Goal: Task Accomplishment & Management: Use online tool/utility

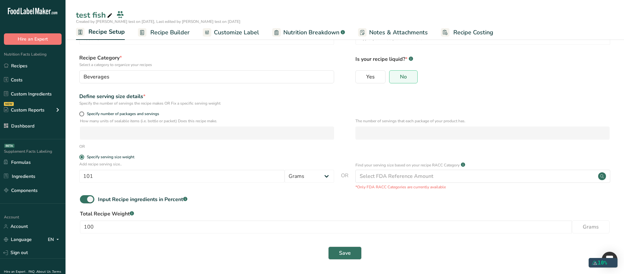
click at [288, 34] on span "Nutrition Breakdown" at bounding box center [311, 32] width 56 height 9
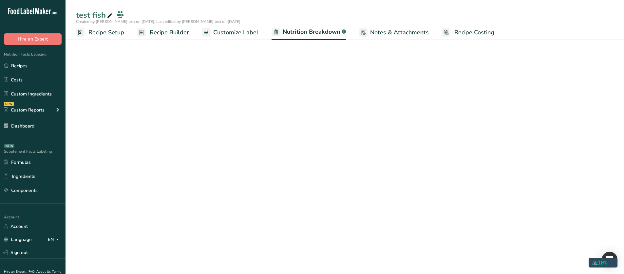
select select "Calories"
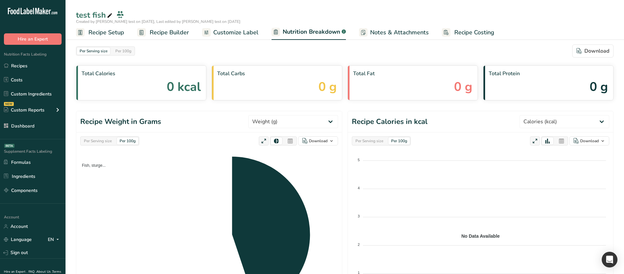
scroll to position [66, 0]
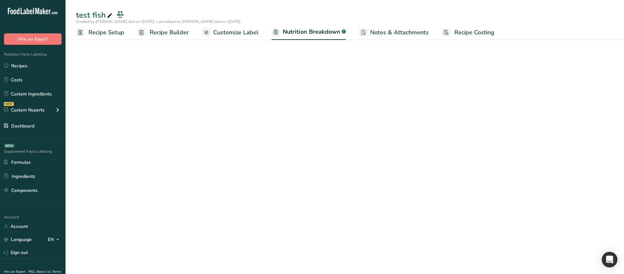
select select "Calories"
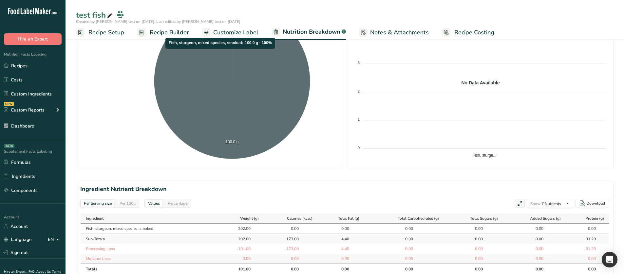
scroll to position [197, 0]
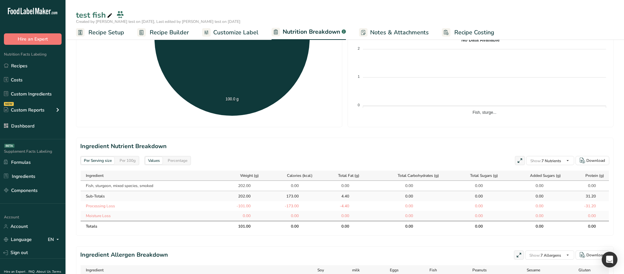
click at [129, 159] on div "Per 100g" at bounding box center [127, 160] width 21 height 7
click at [111, 160] on div "Per Serving size" at bounding box center [97, 160] width 33 height 7
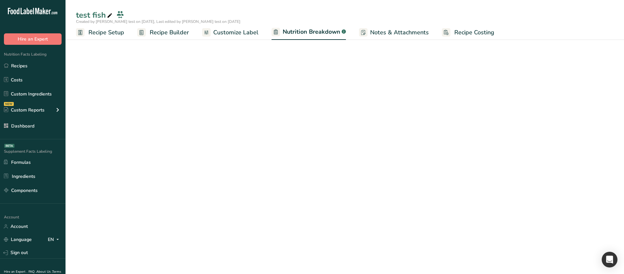
select select "Calories"
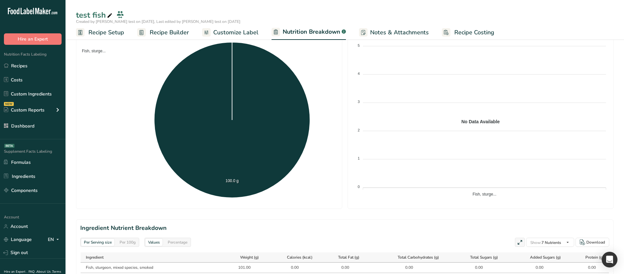
scroll to position [66, 0]
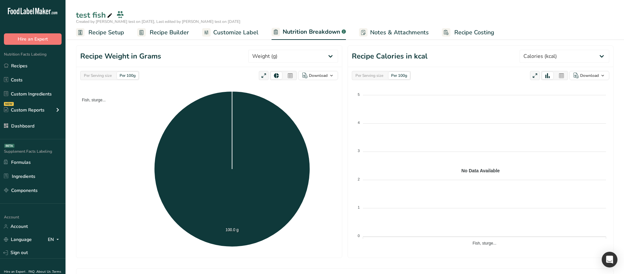
click at [96, 76] on div "Per Serving size" at bounding box center [97, 75] width 33 height 7
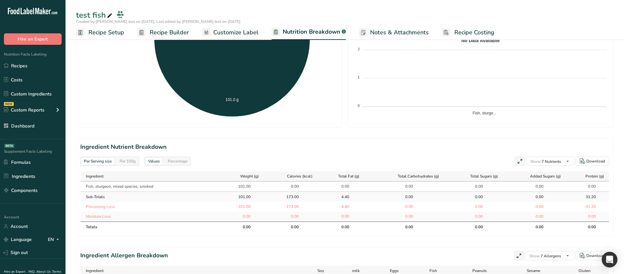
scroll to position [197, 0]
click at [123, 163] on div "Per 100g" at bounding box center [127, 160] width 21 height 7
click at [108, 159] on div "Per Serving size" at bounding box center [97, 160] width 33 height 7
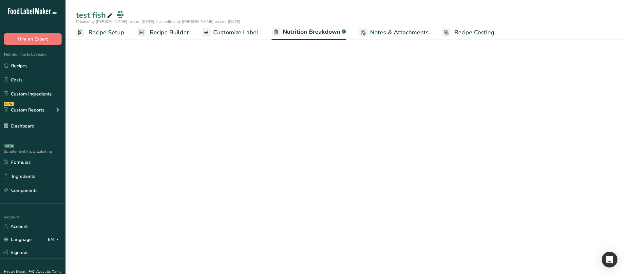
select select "Calories"
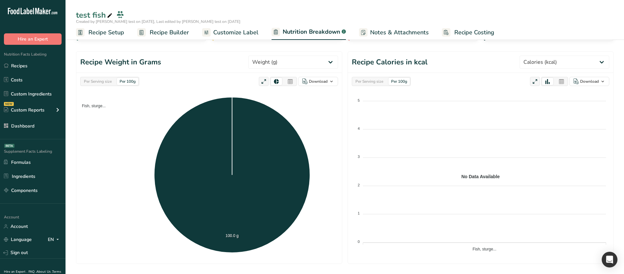
scroll to position [66, 0]
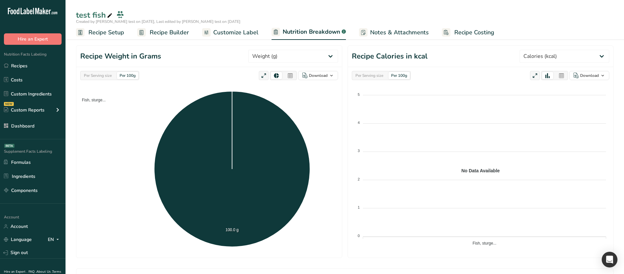
click at [109, 73] on div "Per Serving size" at bounding box center [97, 75] width 33 height 7
click at [122, 76] on div "Per 100g" at bounding box center [127, 75] width 21 height 7
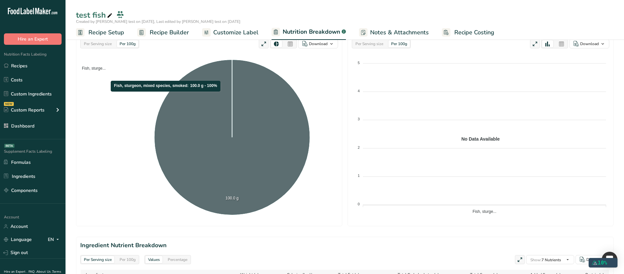
scroll to position [164, 0]
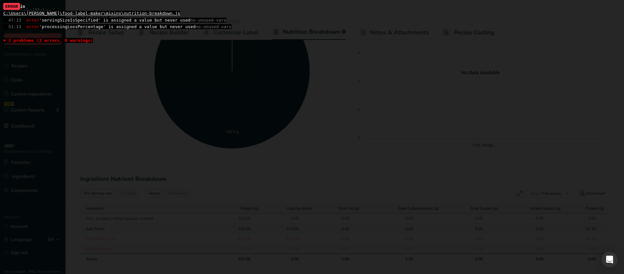
click at [79, 19] on span "47:13 error 'servingSizeIsSpecified' is assigned a value but never used no-unus…" at bounding box center [114, 20] width 223 height 5
copy span "servingSizeIsSpecified"
click at [86, 26] on span "51:13 error 'processingLossPercentage' is assigned a value but never used no-un…" at bounding box center [117, 26] width 228 height 5
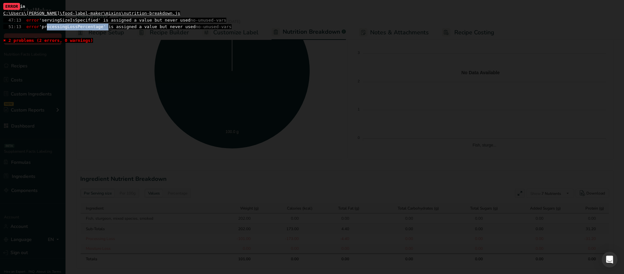
click at [86, 26] on span "51:13 error 'processingLossPercentage' is assigned a value but never used no-un…" at bounding box center [117, 26] width 228 height 5
copy span "processingLossPercentage"
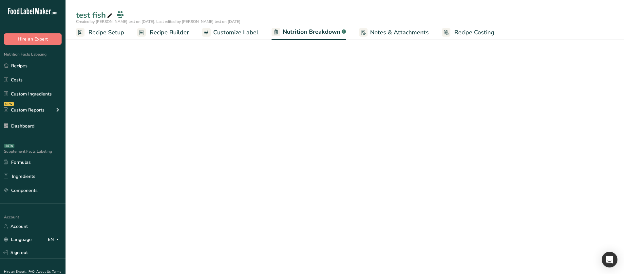
scroll to position [66, 0]
select select "Calories"
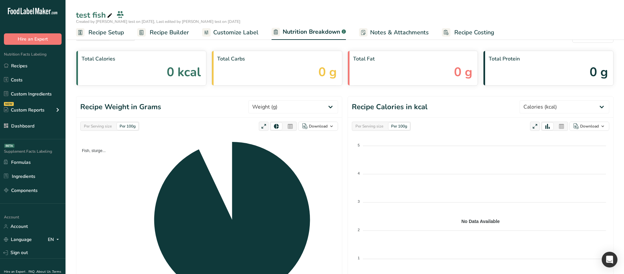
scroll to position [98, 0]
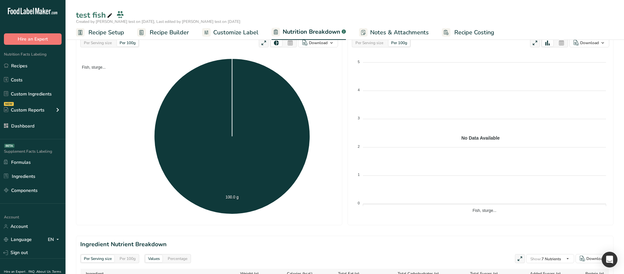
click at [107, 47] on div "Per Serving size Per 100g" at bounding box center [109, 42] width 59 height 9
click at [105, 44] on div "Per Serving size" at bounding box center [97, 42] width 33 height 7
click at [123, 44] on div "Per 100g" at bounding box center [127, 42] width 21 height 7
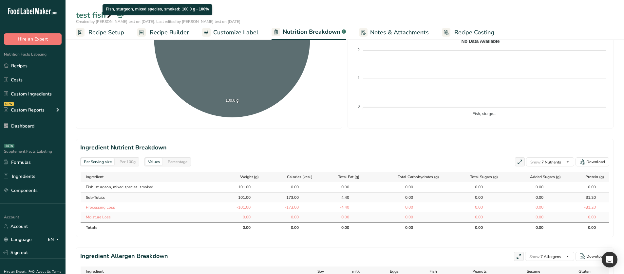
scroll to position [197, 0]
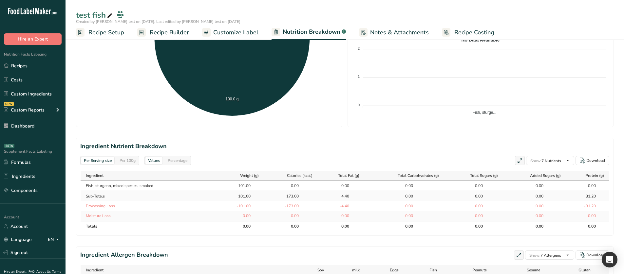
click at [134, 159] on div "Per 100g" at bounding box center [127, 160] width 21 height 7
click at [104, 163] on div "Per Serving size" at bounding box center [97, 160] width 33 height 7
click at [121, 161] on div "Per 100g" at bounding box center [127, 160] width 21 height 7
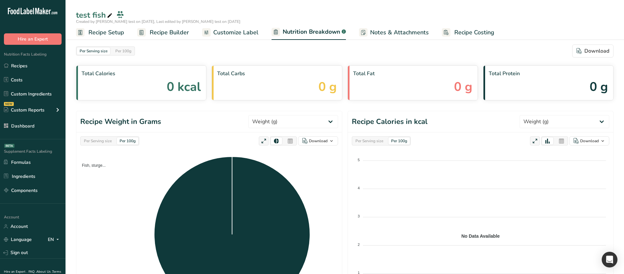
select select "Calories"
click at [160, 34] on span "Recipe Builder" at bounding box center [169, 32] width 39 height 9
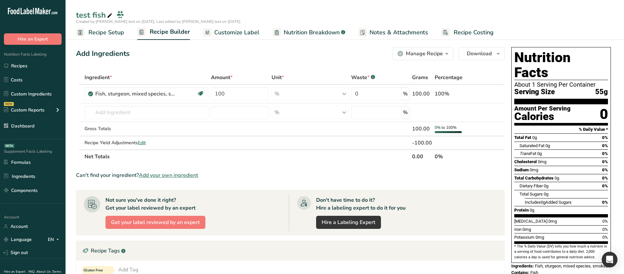
click at [295, 30] on span "Nutrition Breakdown" at bounding box center [312, 32] width 56 height 9
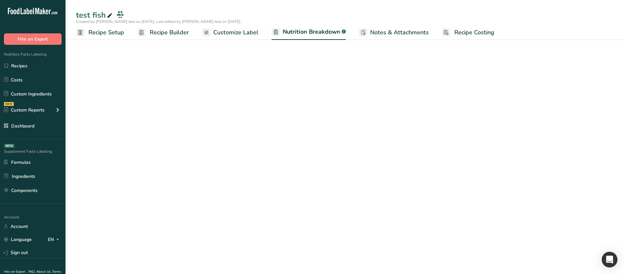
select select "Calories"
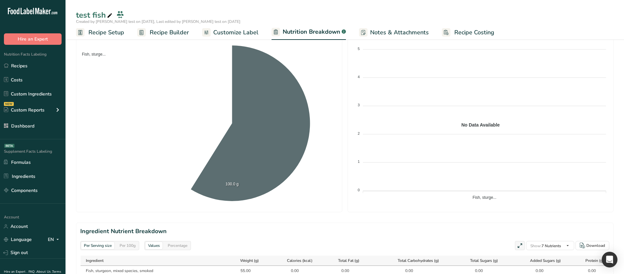
scroll to position [229, 0]
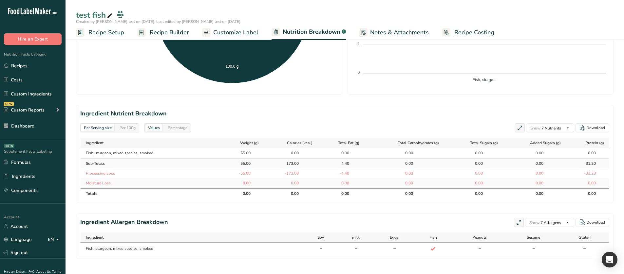
click at [124, 129] on div "Per 100g" at bounding box center [127, 127] width 21 height 7
click at [107, 128] on div "Per Serving size" at bounding box center [97, 127] width 33 height 7
click at [103, 35] on span "Recipe Setup" at bounding box center [106, 32] width 36 height 9
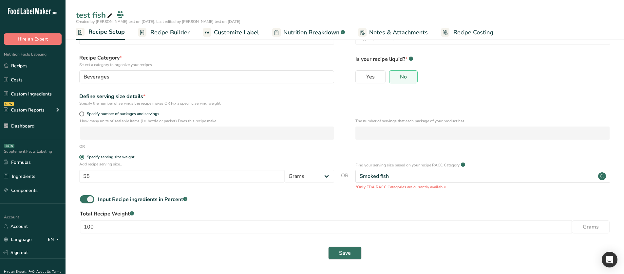
scroll to position [26, 0]
click at [119, 175] on input "55" at bounding box center [181, 176] width 205 height 13
type input "101"
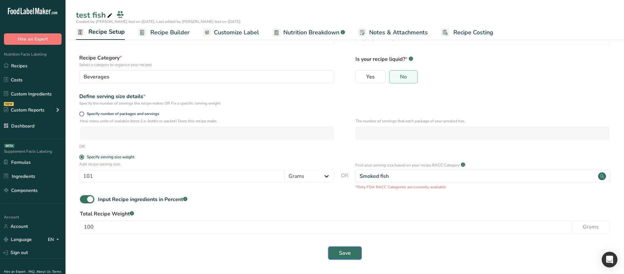
click at [343, 253] on span "Save" at bounding box center [345, 254] width 12 height 8
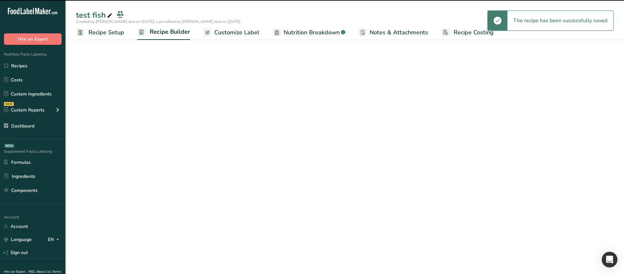
click at [279, 32] on link "Nutrition Breakdown .a-a{fill:#347362;}.b-a{fill:#fff;}" at bounding box center [309, 32] width 73 height 15
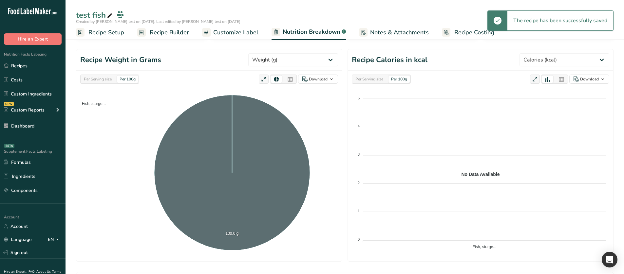
scroll to position [33, 0]
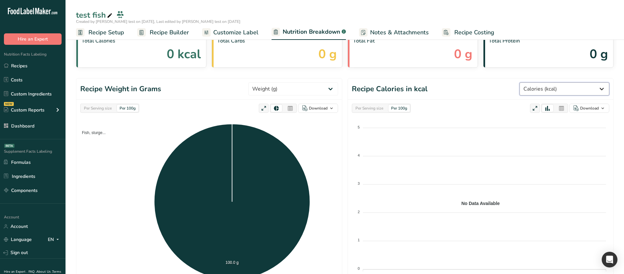
click at [545, 90] on select "Weight (g) Calories (kcal) Energy KJ (kj) Total Fat (g) Saturated Fat (g) Trans…" at bounding box center [565, 89] width 90 height 13
select select "Weight"
click at [528, 83] on select "Weight (g) Calories (kcal) Energy KJ (kj) Total Fat (g) Saturated Fat (g) Trans…" at bounding box center [565, 89] width 90 height 13
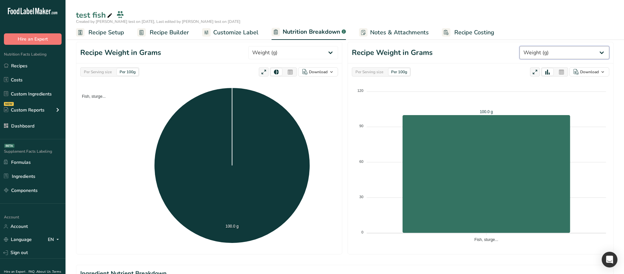
scroll to position [66, 0]
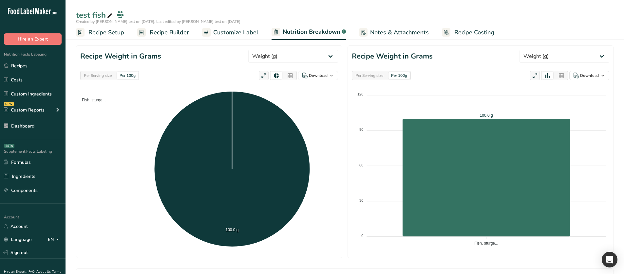
click at [375, 75] on div "Per Serving size" at bounding box center [369, 75] width 33 height 7
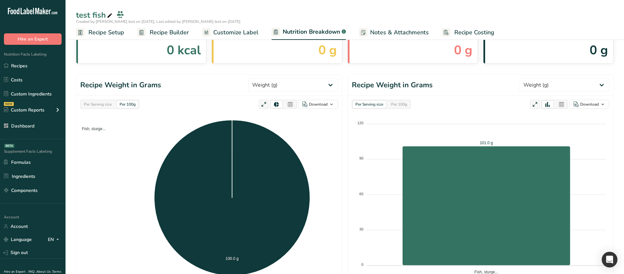
scroll to position [33, 0]
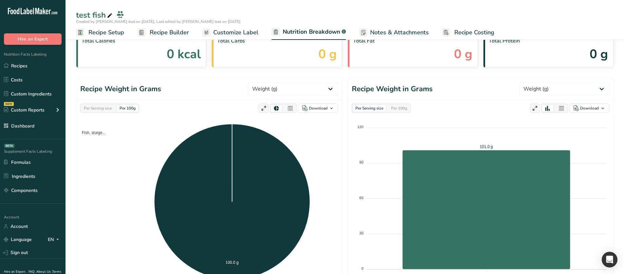
click at [109, 76] on div "Per Serving size Per 100g Download Total Calories 0 kcal Total Carbs 0 g Total …" at bounding box center [345, 234] width 538 height 444
click at [103, 108] on div "Per Serving size" at bounding box center [97, 108] width 33 height 7
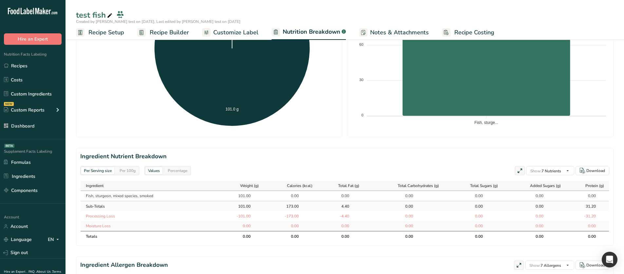
scroll to position [197, 0]
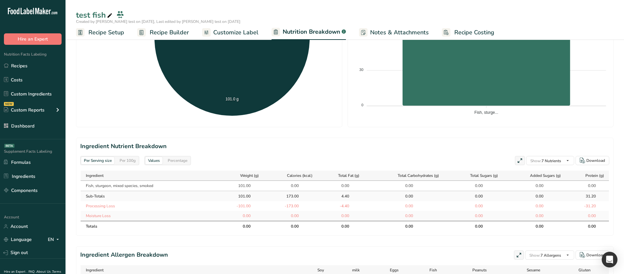
click at [123, 161] on div "Per 100g" at bounding box center [127, 160] width 21 height 7
click at [100, 161] on div "Per Serving size" at bounding box center [97, 160] width 33 height 7
click at [118, 163] on div "Per 100g" at bounding box center [127, 160] width 21 height 7
click at [185, 161] on div "Percentage" at bounding box center [177, 160] width 25 height 7
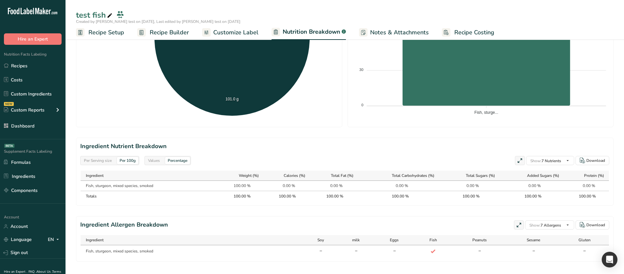
click at [151, 160] on div "Values" at bounding box center [153, 160] width 17 height 7
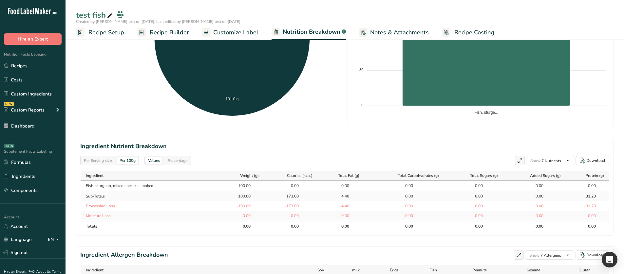
click at [108, 160] on div "Per Serving size" at bounding box center [97, 160] width 33 height 7
click at [126, 162] on div "Per 100g" at bounding box center [127, 160] width 21 height 7
click at [106, 37] on span "Recipe Setup" at bounding box center [106, 32] width 36 height 9
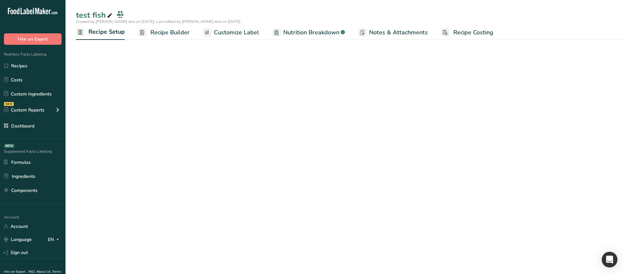
scroll to position [26, 0]
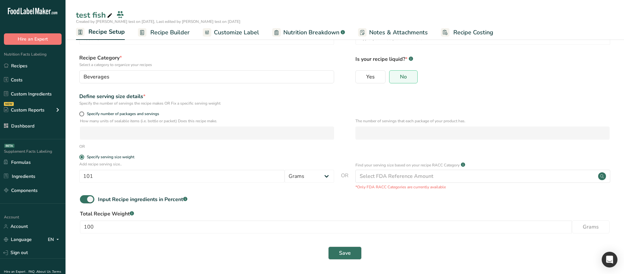
click at [116, 117] on div "Specify number of packages and servings" at bounding box center [206, 115] width 255 height 7
click at [117, 113] on span "Specify number of packages and servings" at bounding box center [121, 114] width 75 height 5
click at [84, 113] on input "Specify number of packages and servings" at bounding box center [81, 114] width 4 height 4
radio input "true"
radio input "false"
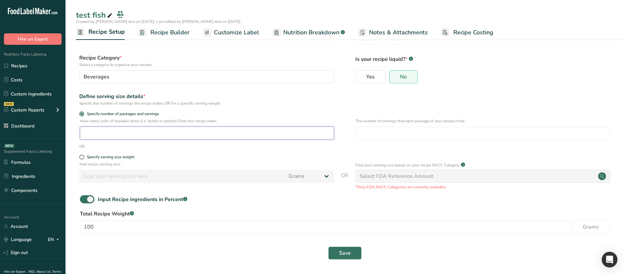
drag, startPoint x: 127, startPoint y: 131, endPoint x: 288, endPoint y: 149, distance: 161.4
click at [127, 132] on input "number" at bounding box center [207, 133] width 254 height 13
type input "1"
click at [363, 134] on input "number" at bounding box center [482, 133] width 254 height 13
type input "1"
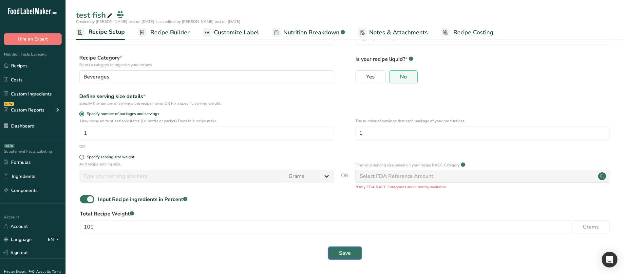
click at [344, 253] on span "Save" at bounding box center [345, 254] width 12 height 8
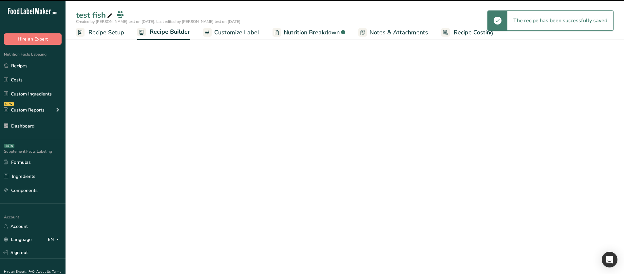
click at [307, 30] on span "Nutrition Breakdown" at bounding box center [312, 32] width 56 height 9
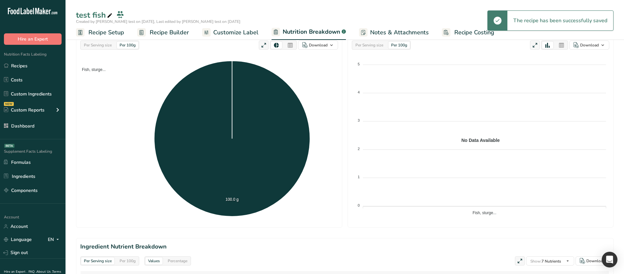
scroll to position [98, 0]
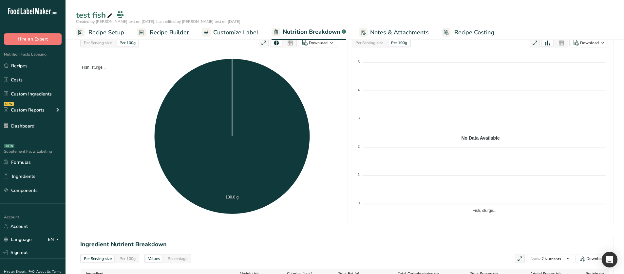
click at [99, 41] on div "Per Serving size" at bounding box center [97, 42] width 33 height 7
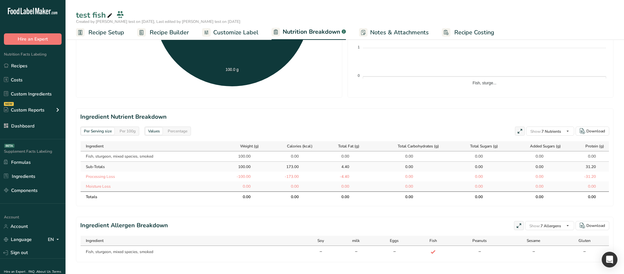
scroll to position [229, 0]
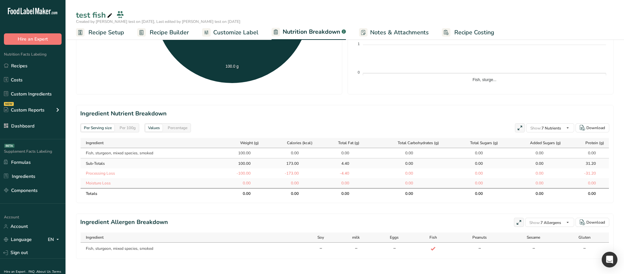
click at [134, 128] on div "Per 100g" at bounding box center [127, 127] width 21 height 7
click at [109, 127] on div "Per Serving size" at bounding box center [97, 127] width 33 height 7
click at [122, 110] on h2 "Ingredient Nutrient Breakdown" at bounding box center [344, 113] width 529 height 9
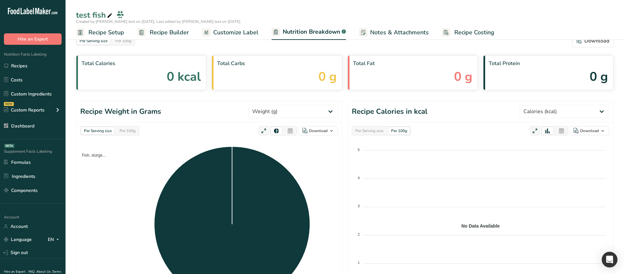
scroll to position [0, 0]
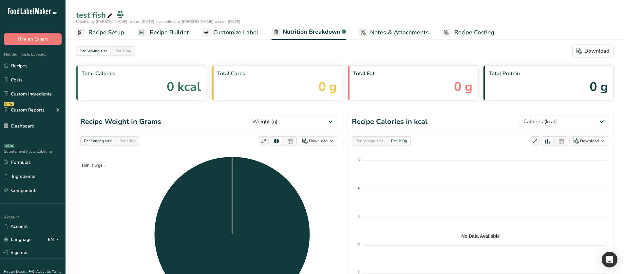
click at [126, 139] on div "Per 100g" at bounding box center [127, 141] width 21 height 7
click at [104, 141] on div "Per Serving size" at bounding box center [97, 141] width 33 height 7
click at [124, 140] on div "Per 100g" at bounding box center [127, 141] width 21 height 7
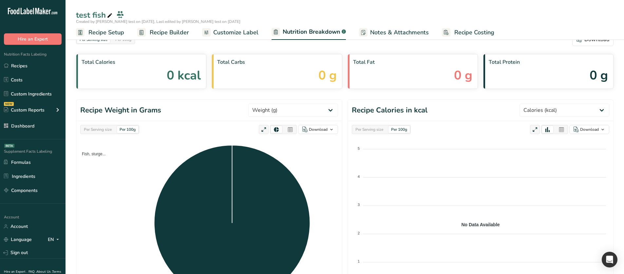
scroll to position [66, 0]
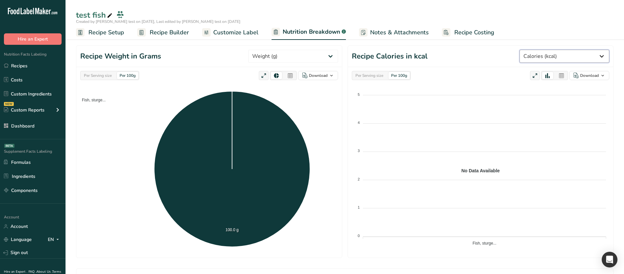
click at [553, 62] on select "Weight (g) Calories (kcal) Energy KJ (kj) Total Fat (g) Saturated Fat (g) Trans…" at bounding box center [565, 56] width 90 height 13
select select "Weight"
click at [528, 50] on select "Weight (g) Calories (kcal) Energy KJ (kj) Total Fat (g) Saturated Fat (g) Trans…" at bounding box center [565, 56] width 90 height 13
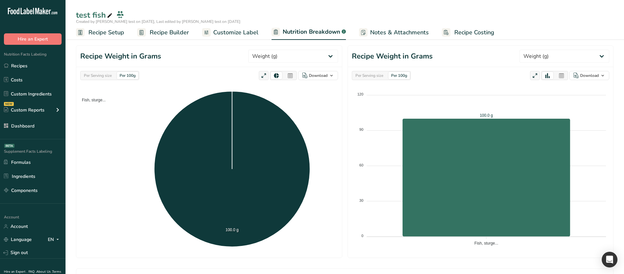
click at [384, 74] on div "Per Serving size" at bounding box center [369, 75] width 33 height 7
click at [406, 76] on div "Per 100g" at bounding box center [398, 75] width 21 height 7
click at [116, 73] on div "Per Serving size Per 100g" at bounding box center [109, 75] width 59 height 9
click at [114, 73] on div "Per Serving size" at bounding box center [97, 75] width 33 height 7
click at [125, 79] on div "Per 100g" at bounding box center [127, 75] width 21 height 7
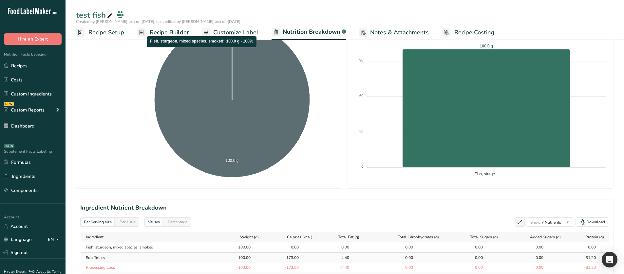
scroll to position [164, 0]
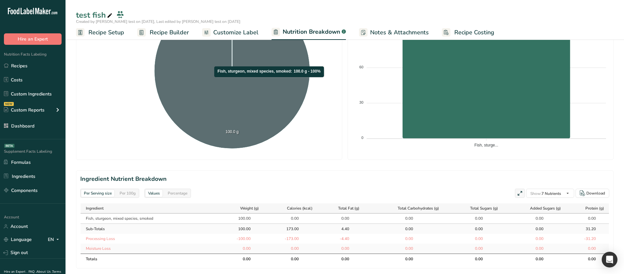
select select "Calories"
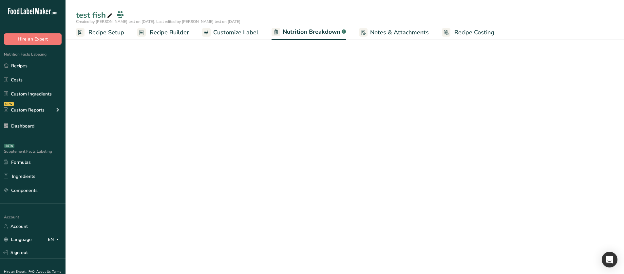
scroll to position [66, 0]
select select "Calories"
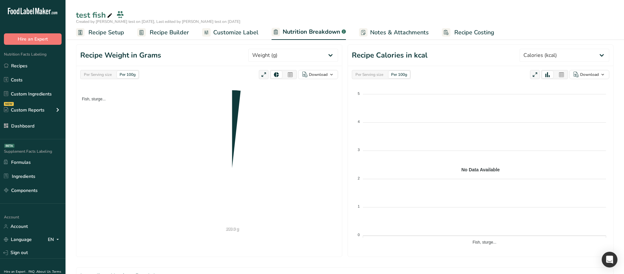
scroll to position [0, 0]
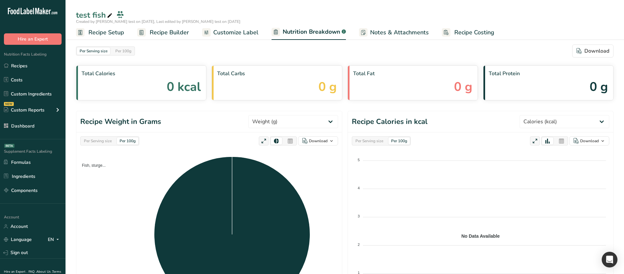
click at [102, 138] on div "Per Serving size" at bounding box center [97, 141] width 33 height 7
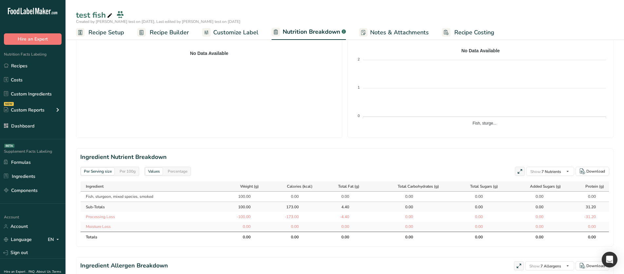
scroll to position [187, 0]
click at [127, 169] on div "Per 100g" at bounding box center [127, 170] width 21 height 7
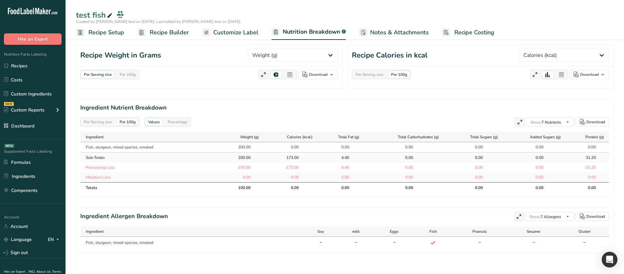
scroll to position [66, 0]
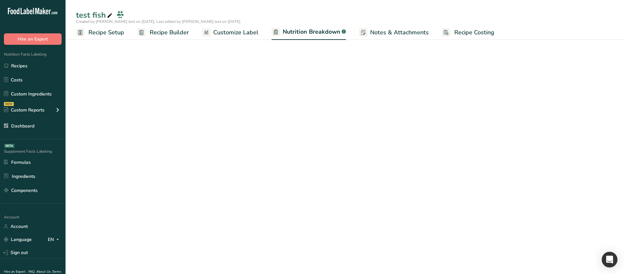
select select "Calories"
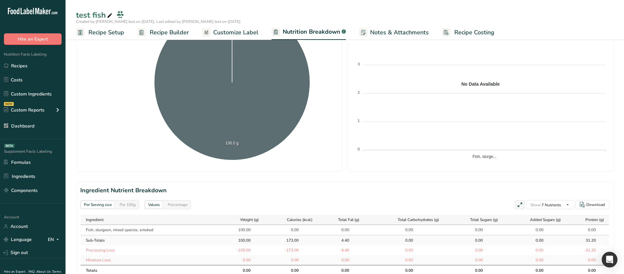
scroll to position [164, 0]
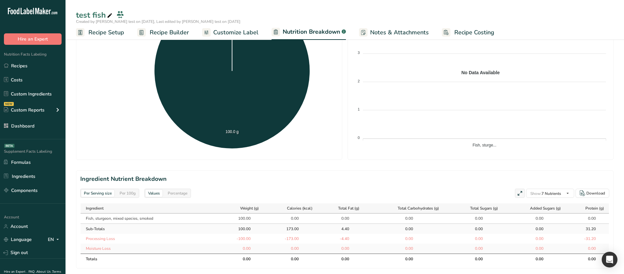
click at [132, 192] on div "Per 100g" at bounding box center [127, 193] width 21 height 7
click at [110, 194] on div "Per Serving size" at bounding box center [97, 193] width 33 height 7
click at [129, 193] on div "Per 100g" at bounding box center [127, 193] width 21 height 7
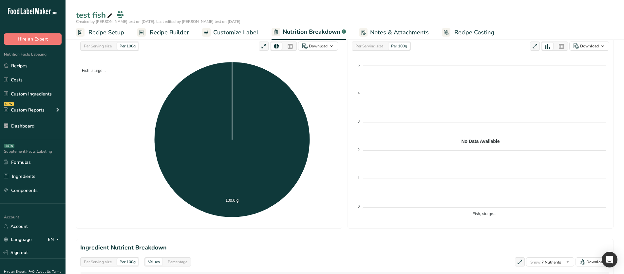
scroll to position [66, 0]
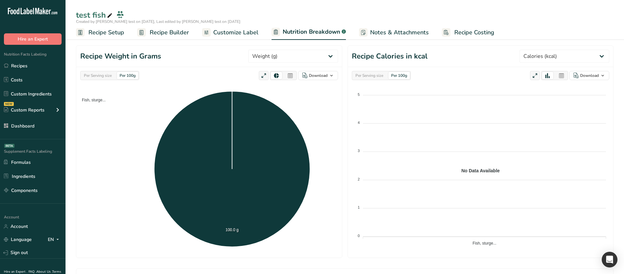
click at [99, 77] on div "Per Serving size" at bounding box center [97, 75] width 33 height 7
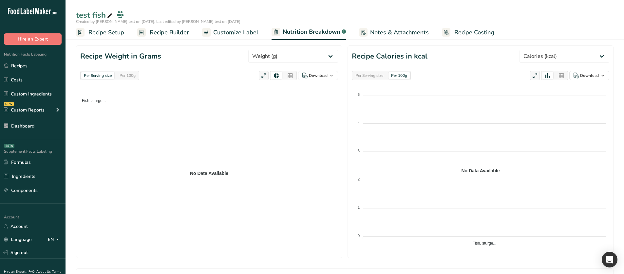
click at [128, 78] on div "Per 100g" at bounding box center [127, 75] width 21 height 7
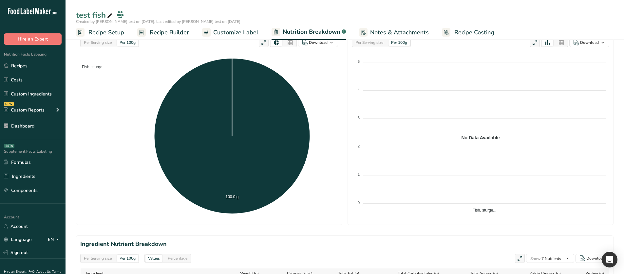
scroll to position [98, 0]
click at [100, 45] on div "Per Serving size" at bounding box center [97, 42] width 33 height 7
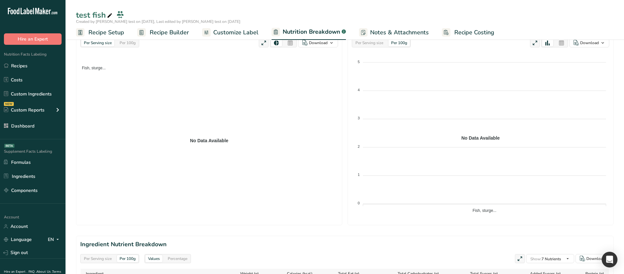
click at [125, 45] on div "Per 100g" at bounding box center [127, 42] width 21 height 7
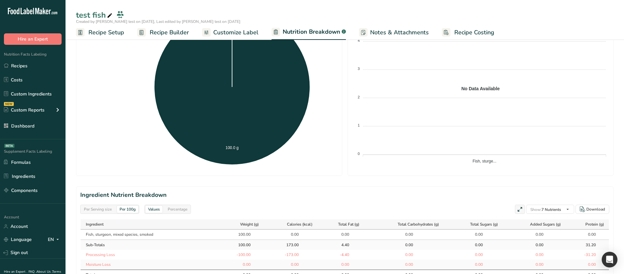
scroll to position [197, 0]
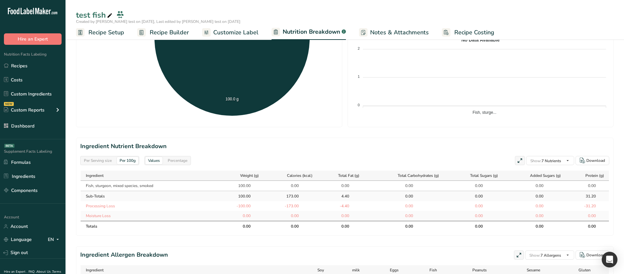
click at [97, 160] on div "Per Serving size" at bounding box center [97, 160] width 33 height 7
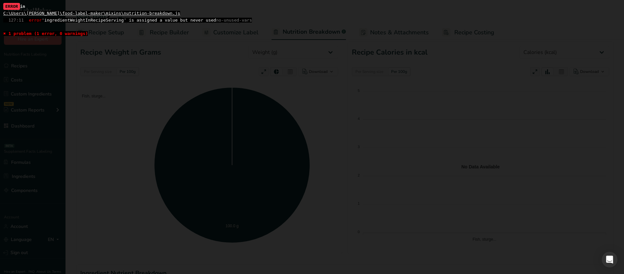
scroll to position [33, 0]
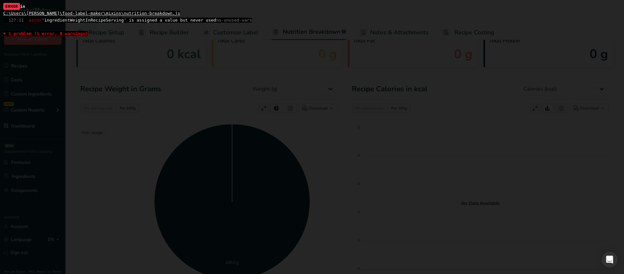
click at [80, 20] on span "127:11 error 'ingredientWeightInRecipeServing' is assigned a value but never us…" at bounding box center [127, 20] width 249 height 5
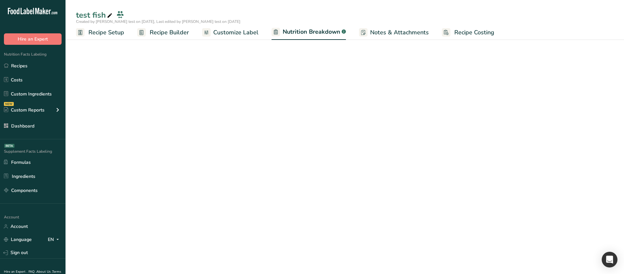
select select "Calories"
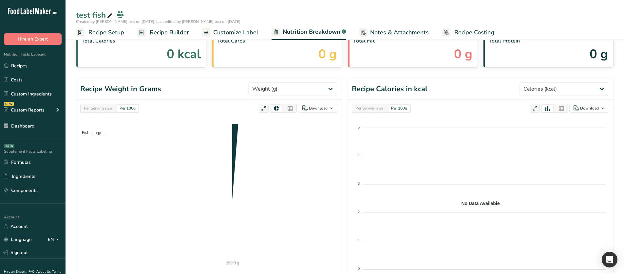
scroll to position [0, 0]
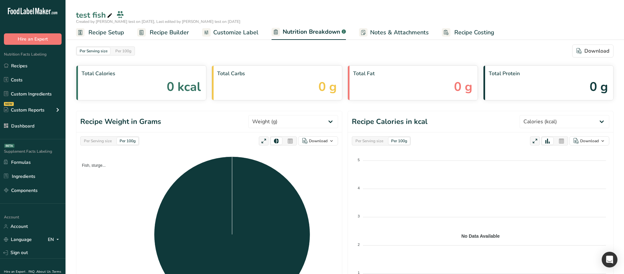
click at [100, 142] on div "Per Serving size" at bounding box center [97, 141] width 33 height 7
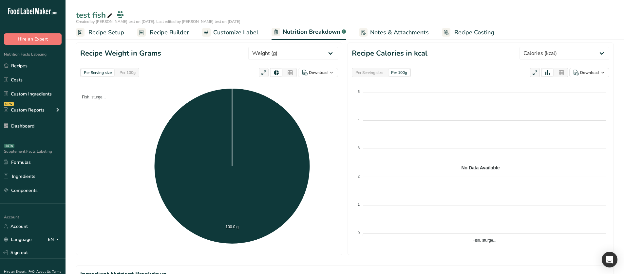
scroll to position [66, 0]
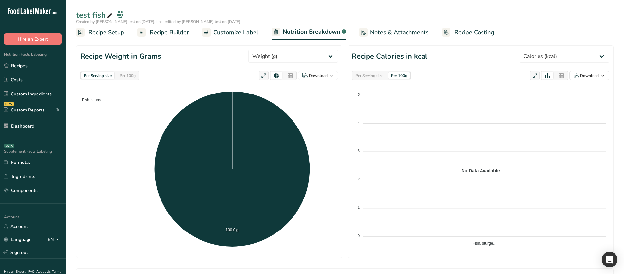
click at [125, 76] on div "Per 100g" at bounding box center [127, 75] width 21 height 7
click at [107, 76] on div "Per Serving size" at bounding box center [97, 75] width 33 height 7
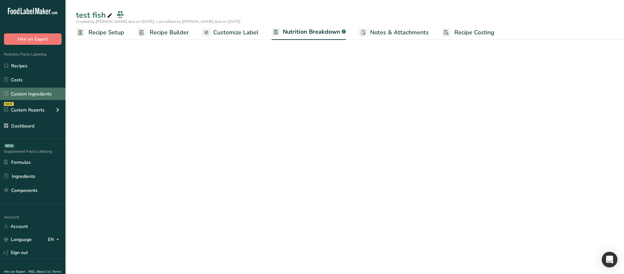
select select "Calories"
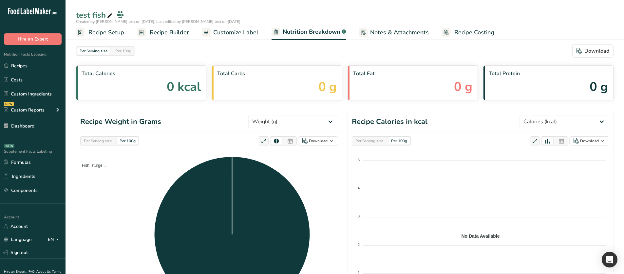
click at [104, 142] on div "Per Serving size" at bounding box center [97, 141] width 33 height 7
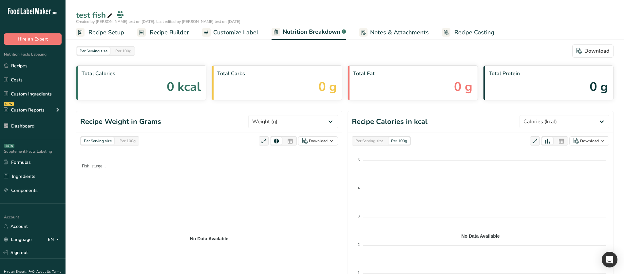
click at [123, 144] on div "Per 100g" at bounding box center [127, 141] width 21 height 7
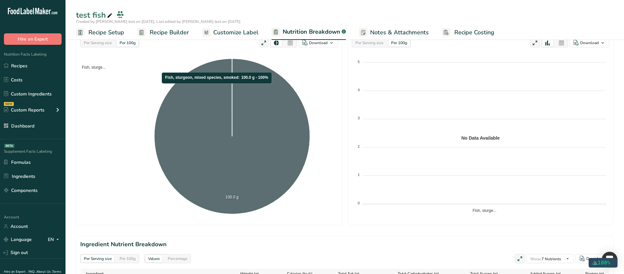
scroll to position [66, 0]
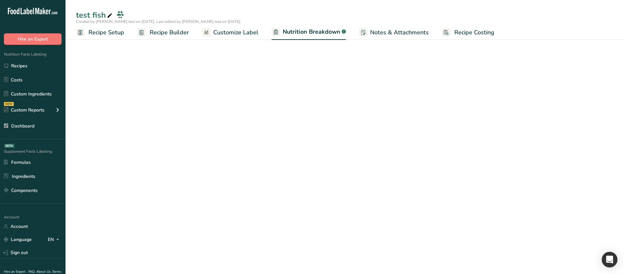
select select "Calories"
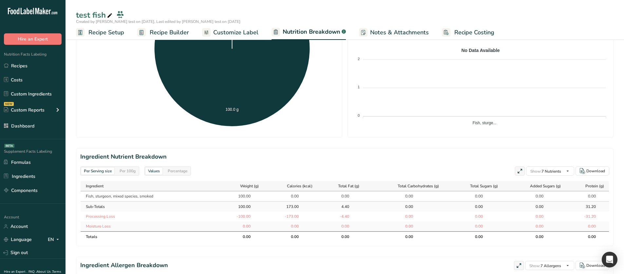
scroll to position [229, 0]
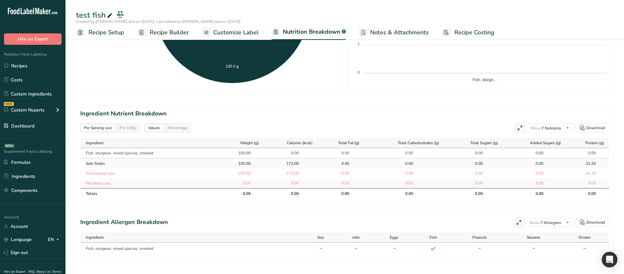
click at [130, 129] on div "Per 100g" at bounding box center [127, 127] width 21 height 7
click at [112, 128] on div "Per Serving size" at bounding box center [97, 127] width 33 height 7
click at [126, 127] on div "Per 100g" at bounding box center [127, 127] width 21 height 7
click at [107, 129] on div "Per Serving size" at bounding box center [97, 127] width 33 height 7
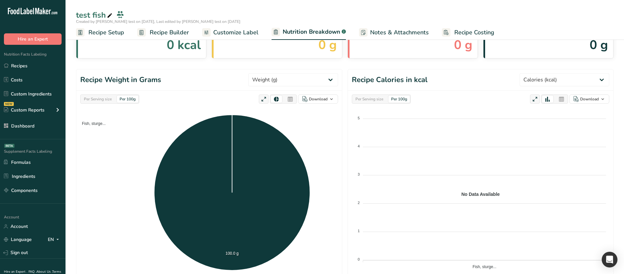
scroll to position [33, 0]
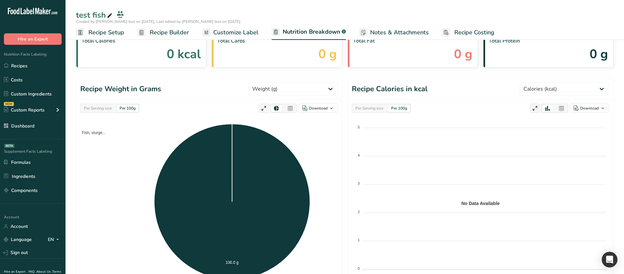
click at [104, 107] on div "Per Serving size" at bounding box center [97, 108] width 33 height 7
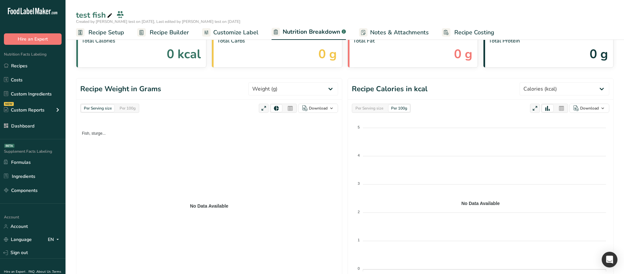
click at [135, 107] on div "Per 100g" at bounding box center [127, 108] width 21 height 7
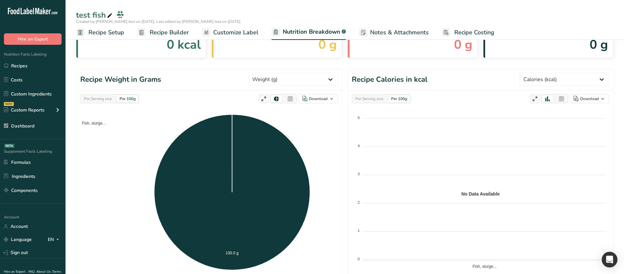
scroll to position [164, 0]
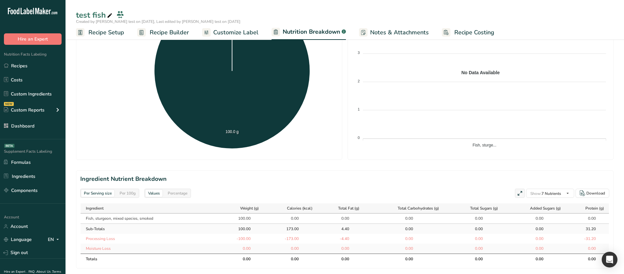
click at [133, 195] on div "Per 100g" at bounding box center [127, 193] width 21 height 7
click at [102, 191] on div "Per Serving size" at bounding box center [97, 193] width 33 height 7
click at [113, 34] on span "Recipe Setup" at bounding box center [106, 32] width 36 height 9
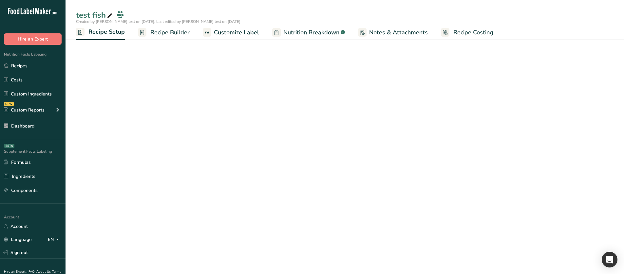
scroll to position [26, 0]
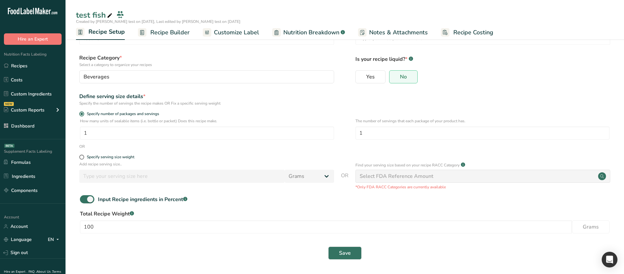
click at [177, 33] on span "Recipe Builder" at bounding box center [169, 32] width 39 height 9
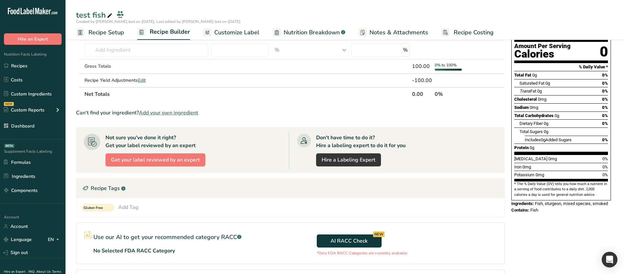
scroll to position [48, 0]
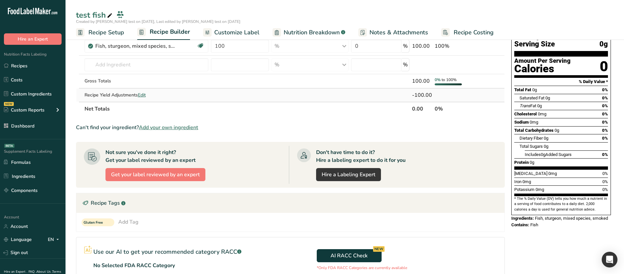
click at [146, 94] on span "Edit" at bounding box center [142, 95] width 8 height 6
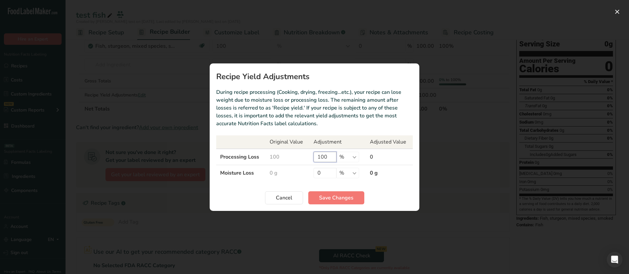
click at [317, 157] on input "100" at bounding box center [324, 157] width 23 height 10
type input "0"
click at [339, 196] on span "Save Changes" at bounding box center [336, 198] width 34 height 8
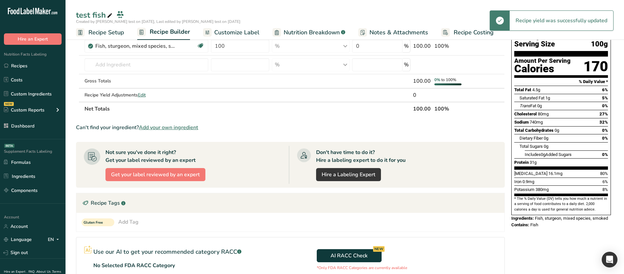
click at [310, 33] on span "Nutrition Breakdown" at bounding box center [312, 32] width 56 height 9
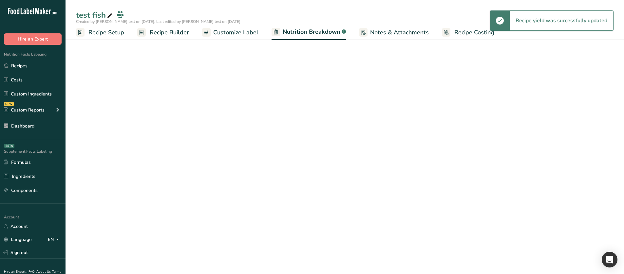
select select "Calories"
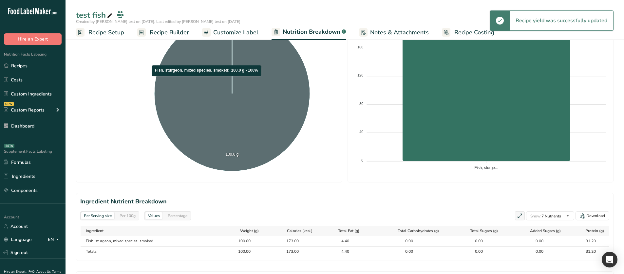
scroll to position [33, 0]
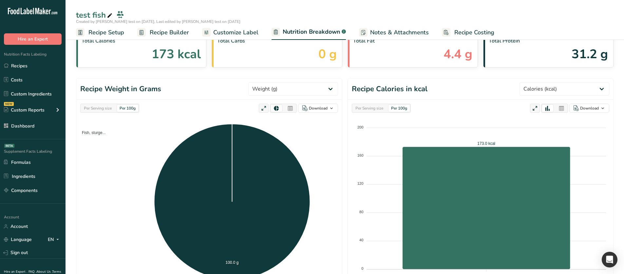
click at [106, 110] on div "Per Serving size" at bounding box center [97, 108] width 33 height 7
click at [129, 109] on div "Per 100g" at bounding box center [127, 108] width 21 height 7
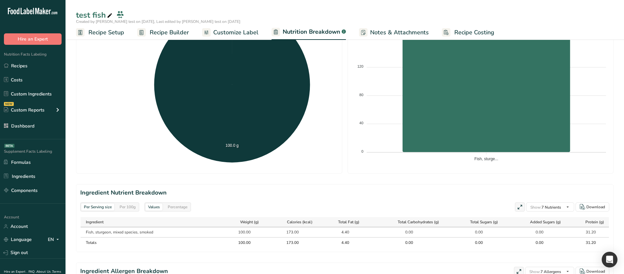
scroll to position [197, 0]
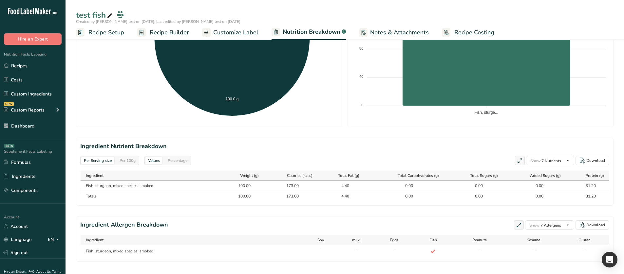
click at [130, 159] on div "Per 100g" at bounding box center [127, 160] width 21 height 7
click at [104, 157] on div "Per Serving size" at bounding box center [97, 160] width 33 height 7
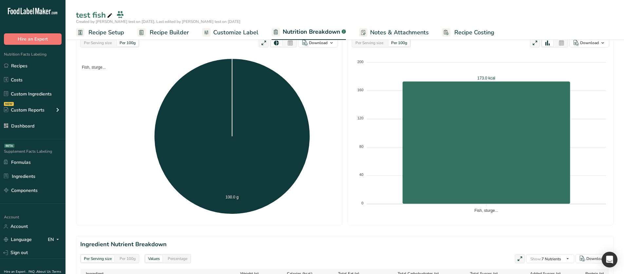
click at [112, 35] on span "Recipe Setup" at bounding box center [106, 32] width 36 height 9
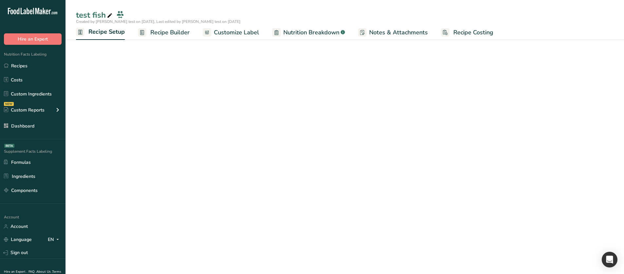
scroll to position [26, 0]
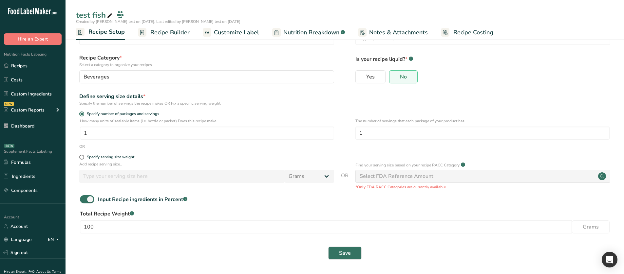
click at [156, 33] on span "Recipe Builder" at bounding box center [169, 32] width 39 height 9
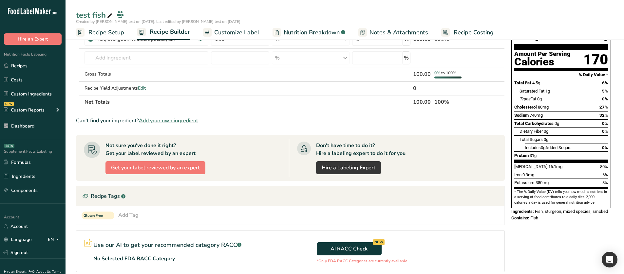
scroll to position [48, 0]
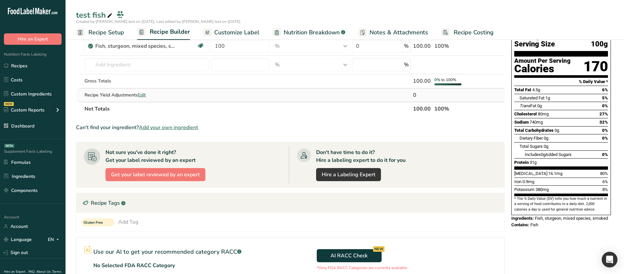
click at [138, 96] on div "Recipe Yield Adjustments Edit" at bounding box center [147, 95] width 124 height 7
click at [142, 95] on span "Edit" at bounding box center [142, 95] width 8 height 6
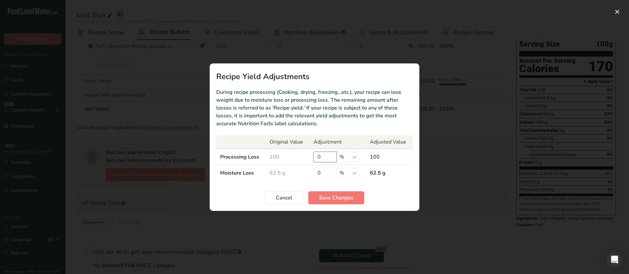
click at [318, 156] on input "0" at bounding box center [324, 157] width 23 height 10
click at [318, 155] on input "0" at bounding box center [324, 157] width 23 height 10
type input "100"
click at [324, 203] on button "Save Changes" at bounding box center [336, 198] width 56 height 13
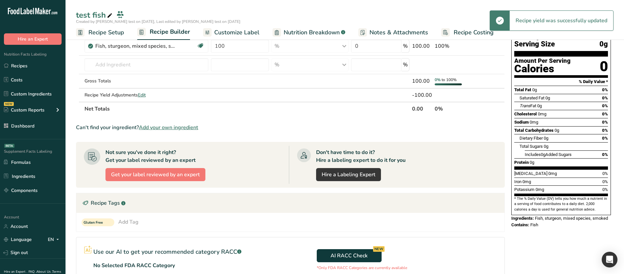
click at [300, 34] on span "Nutrition Breakdown" at bounding box center [312, 32] width 56 height 9
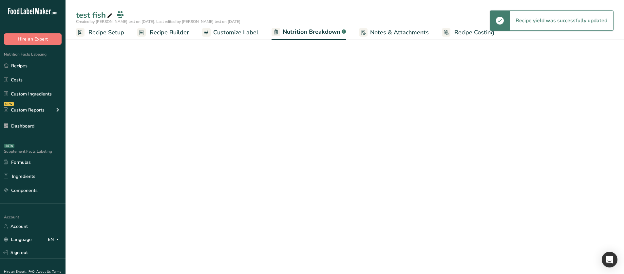
select select "Calories"
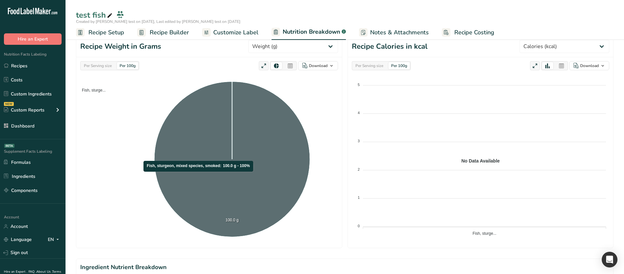
scroll to position [66, 0]
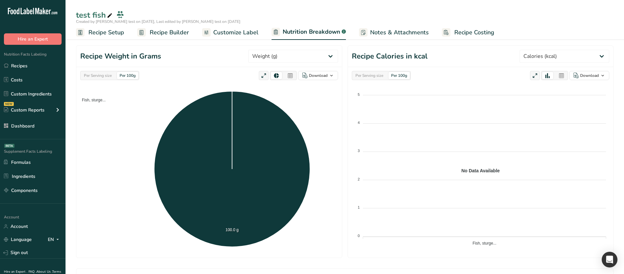
click at [98, 79] on div "Per Serving size" at bounding box center [97, 75] width 33 height 7
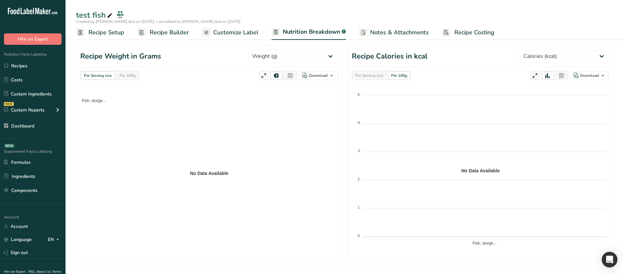
click at [122, 76] on div "Per 100g" at bounding box center [127, 75] width 21 height 7
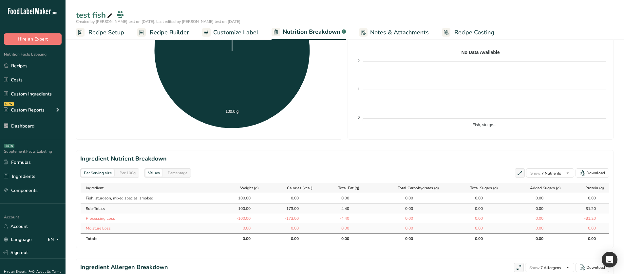
scroll to position [197, 0]
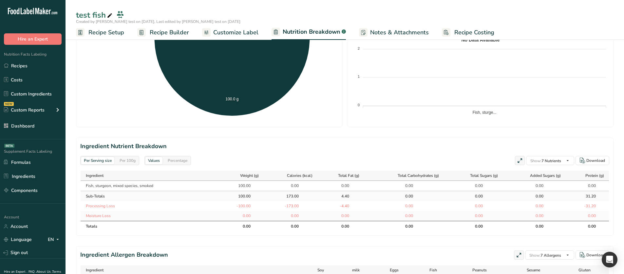
click at [128, 162] on div "Per 100g" at bounding box center [127, 160] width 21 height 7
click at [105, 161] on div "Per Serving size" at bounding box center [97, 160] width 33 height 7
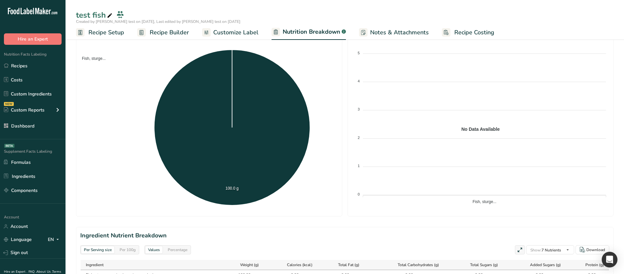
scroll to position [98, 0]
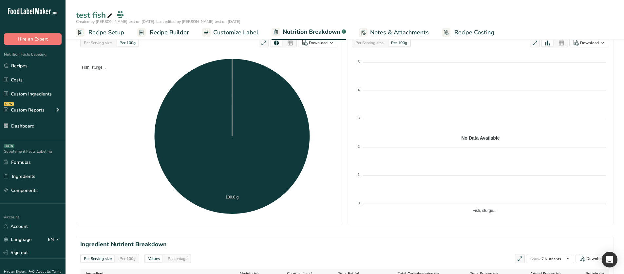
click at [100, 48] on div "Per Serving size Per 100g Download As image (.png) As table (.xlsx) Fish, sturg…" at bounding box center [209, 129] width 266 height 191
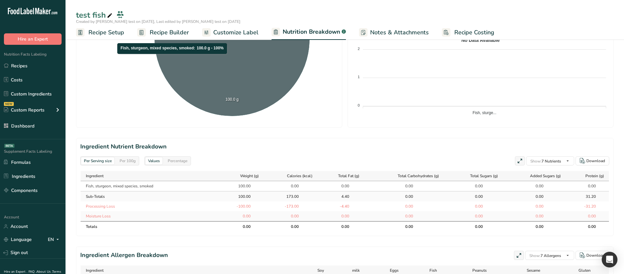
scroll to position [197, 0]
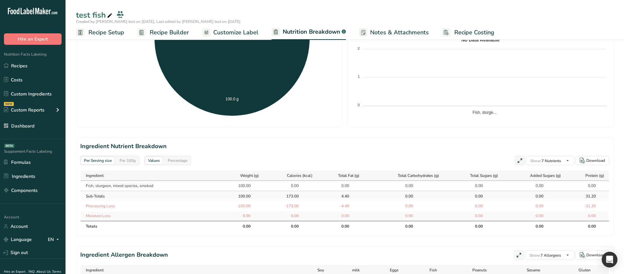
click at [107, 36] on span "Recipe Setup" at bounding box center [106, 32] width 36 height 9
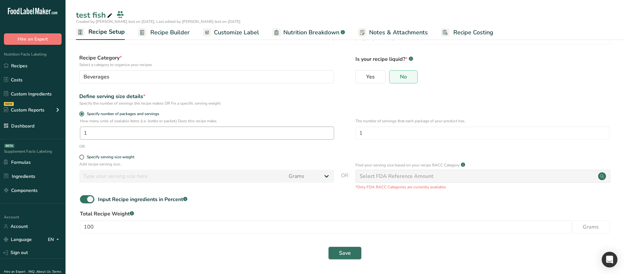
scroll to position [26, 0]
click at [110, 156] on div "Specify serving size weight" at bounding box center [110, 157] width 47 height 5
click at [84, 156] on input "Specify serving size weight" at bounding box center [81, 157] width 4 height 4
radio input "true"
radio input "false"
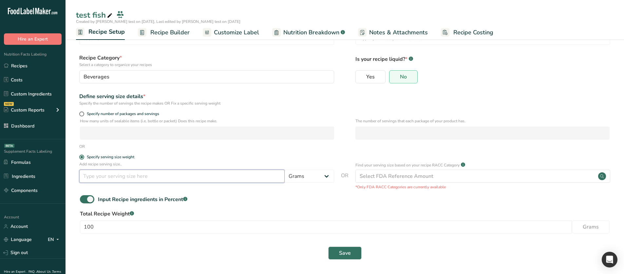
click at [113, 179] on input "number" at bounding box center [181, 176] width 205 height 13
type input "101"
click at [344, 244] on div "Save" at bounding box center [345, 253] width 538 height 21
click at [345, 255] on span "Save" at bounding box center [345, 254] width 12 height 8
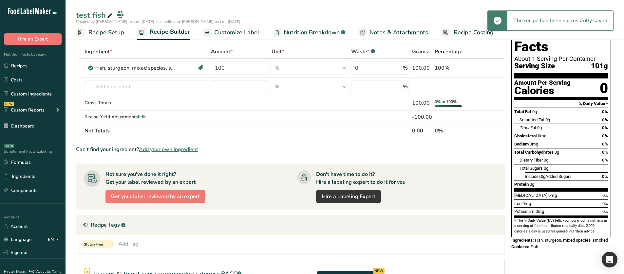
click at [299, 34] on span "Nutrition Breakdown" at bounding box center [312, 32] width 56 height 9
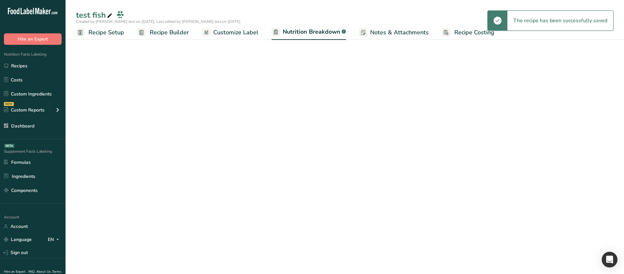
select select "Calories"
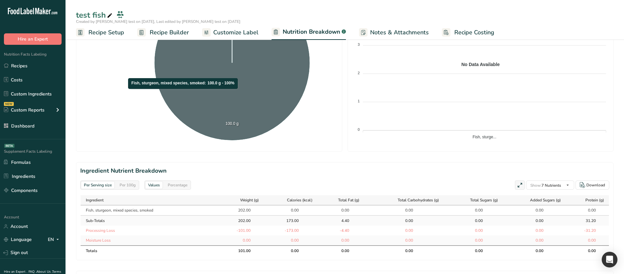
scroll to position [197, 0]
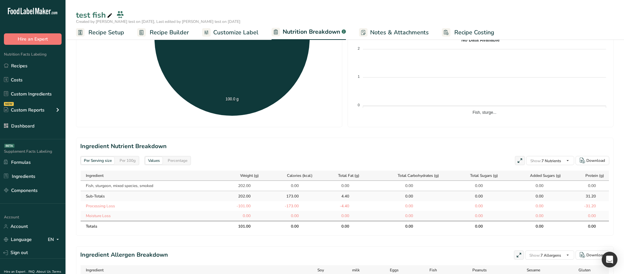
click at [138, 160] on div "Per 100g" at bounding box center [127, 160] width 21 height 7
click at [104, 160] on div "Per Serving size" at bounding box center [97, 160] width 33 height 7
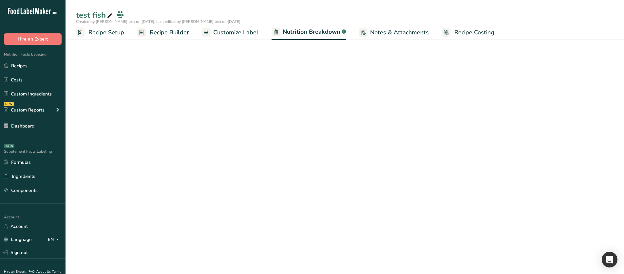
scroll to position [66, 0]
select select "Calories"
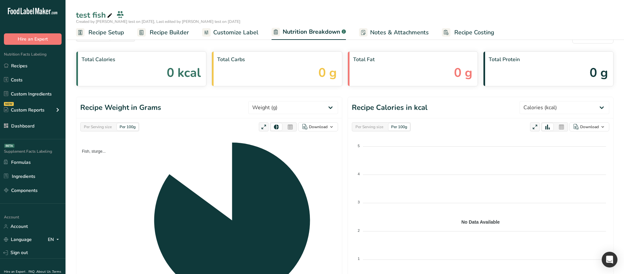
scroll to position [98, 0]
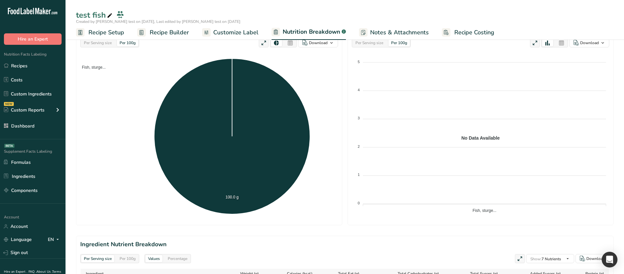
click at [99, 44] on div "Per Serving size" at bounding box center [97, 42] width 33 height 7
click at [127, 44] on div "Per 100g" at bounding box center [127, 42] width 21 height 7
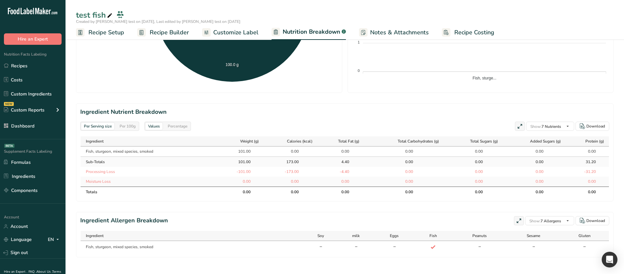
scroll to position [235, 0]
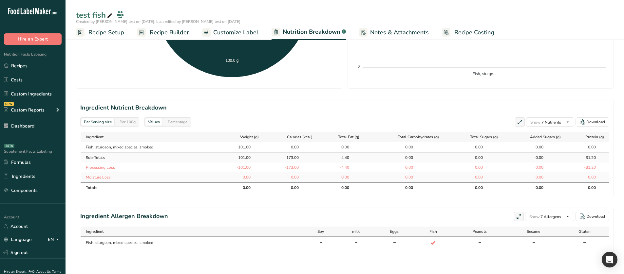
click at [129, 124] on div "Per 100g" at bounding box center [127, 122] width 21 height 7
click at [96, 122] on div "Per Serving size" at bounding box center [97, 122] width 33 height 7
click at [178, 30] on span "Recipe Builder" at bounding box center [169, 32] width 39 height 9
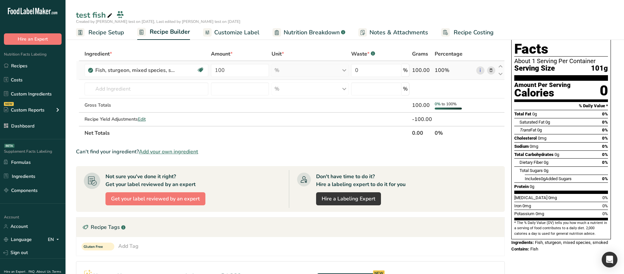
scroll to position [1, 0]
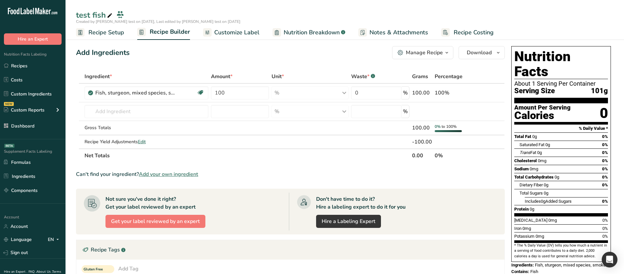
click at [242, 38] on link "Customize Label" at bounding box center [231, 32] width 56 height 15
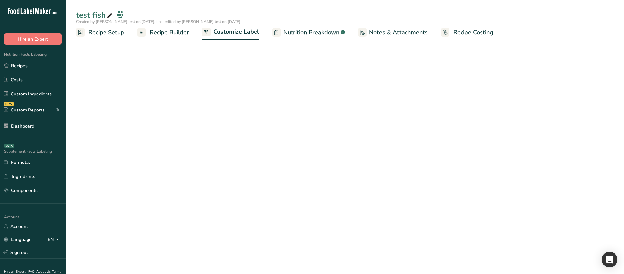
click at [293, 35] on span "Nutrition Breakdown" at bounding box center [311, 32] width 56 height 9
select select "Calories"
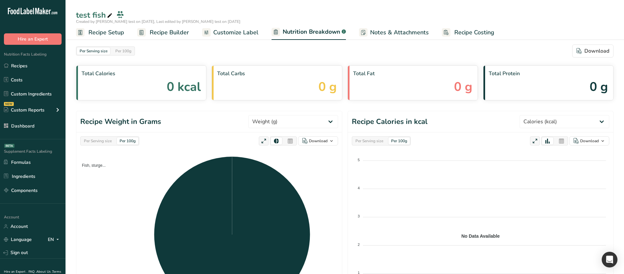
click at [96, 139] on div "Per Serving size" at bounding box center [97, 141] width 33 height 7
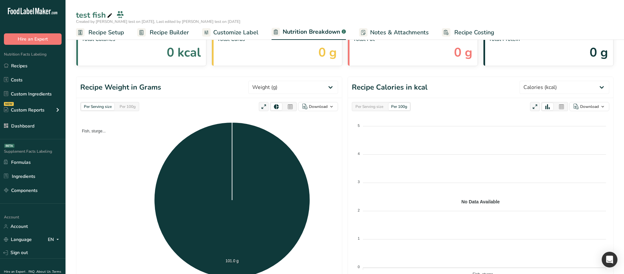
scroll to position [33, 0]
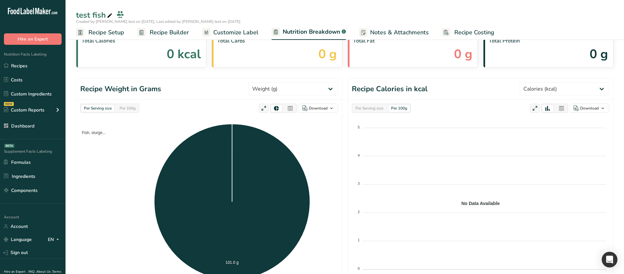
click at [156, 29] on span "Recipe Builder" at bounding box center [169, 32] width 39 height 9
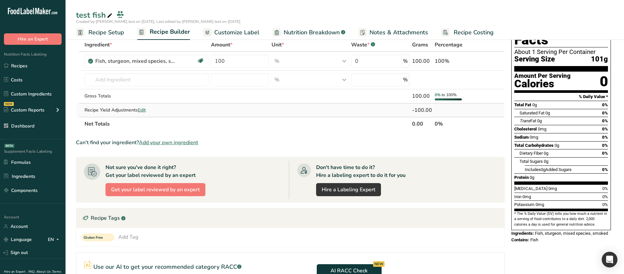
click at [144, 110] on span "Edit" at bounding box center [142, 110] width 8 height 6
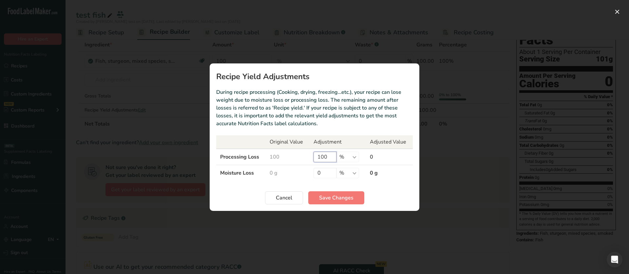
click at [326, 157] on input "100" at bounding box center [324, 157] width 23 height 10
type input "0"
drag, startPoint x: 330, startPoint y: 193, endPoint x: 326, endPoint y: 195, distance: 4.3
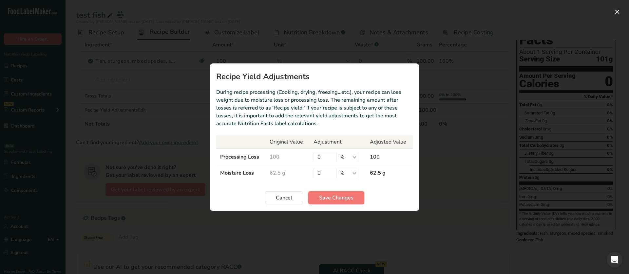
click at [329, 193] on button "Save Changes" at bounding box center [336, 198] width 56 height 13
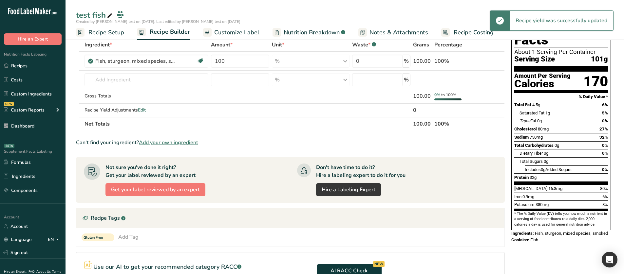
click at [306, 33] on span "Nutrition Breakdown" at bounding box center [312, 32] width 56 height 9
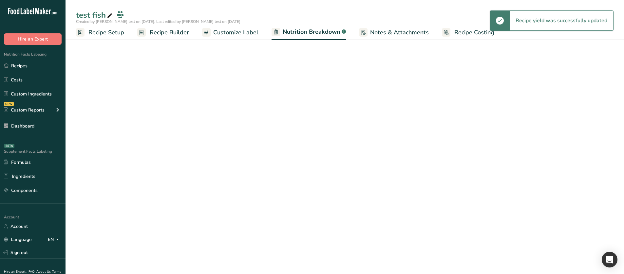
select select "Calories"
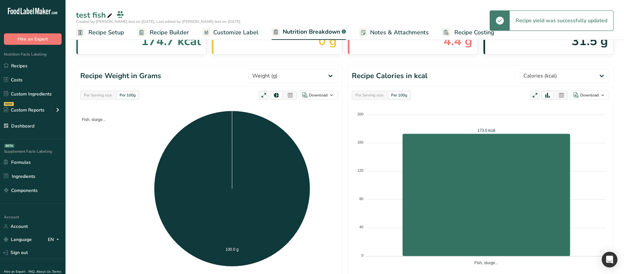
scroll to position [66, 0]
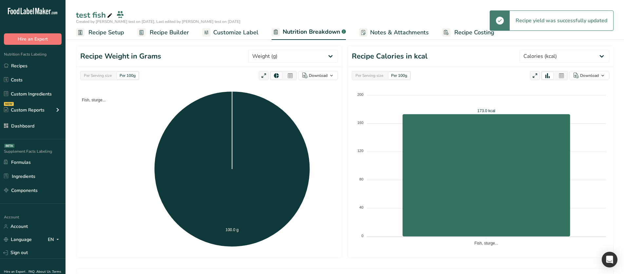
click at [110, 76] on div "Per Serving size" at bounding box center [97, 75] width 33 height 7
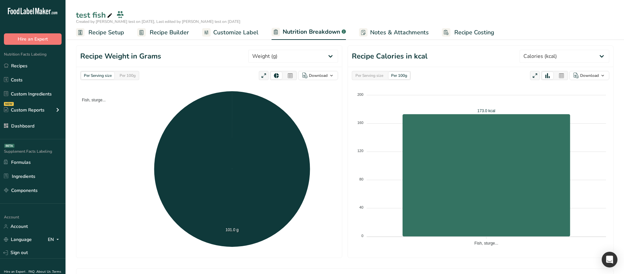
click at [122, 76] on div "Per 100g" at bounding box center [127, 75] width 21 height 7
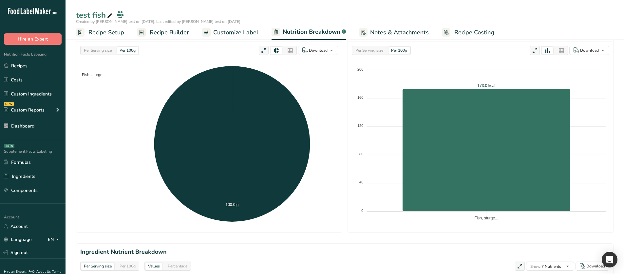
scroll to position [164, 0]
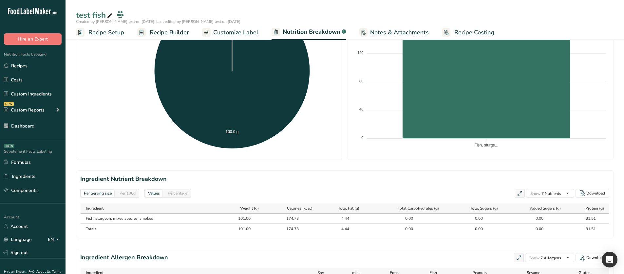
click at [122, 191] on div "Per 100g" at bounding box center [127, 193] width 21 height 7
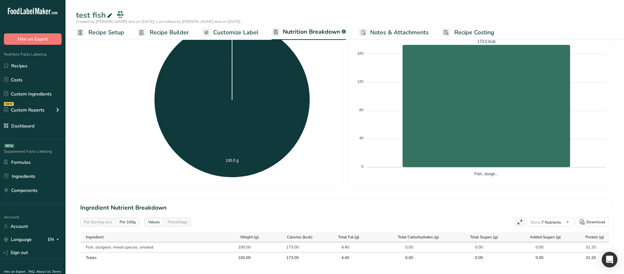
scroll to position [131, 0]
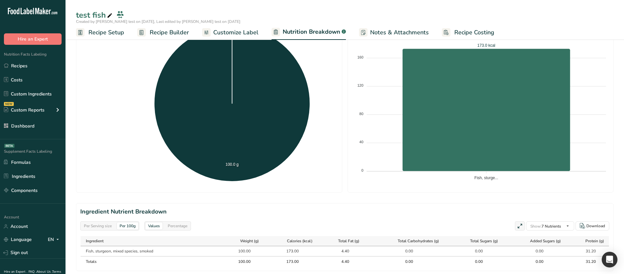
click at [155, 37] on link "Recipe Builder" at bounding box center [163, 32] width 52 height 15
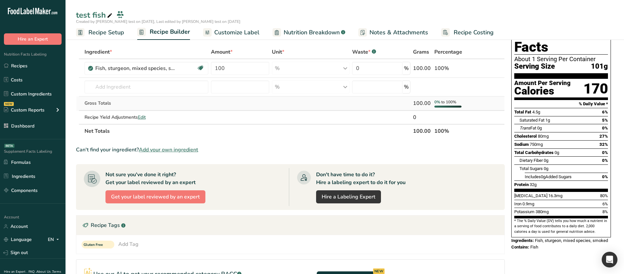
scroll to position [15, 0]
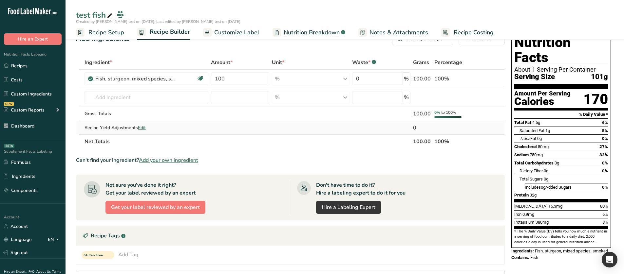
click at [144, 128] on span "Edit" at bounding box center [142, 128] width 8 height 6
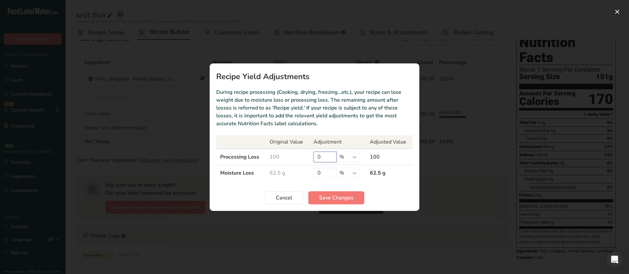
click at [317, 154] on input "0" at bounding box center [324, 157] width 23 height 10
type input "100"
click at [335, 199] on span "Save Changes" at bounding box center [336, 198] width 34 height 8
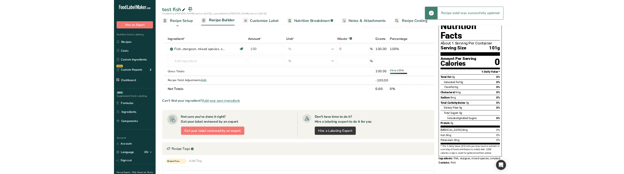
scroll to position [0, 0]
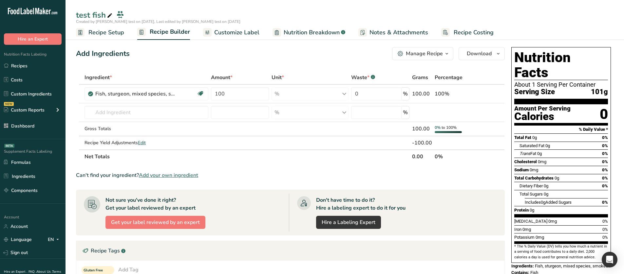
click at [284, 33] on span "Nutrition Breakdown" at bounding box center [312, 32] width 56 height 9
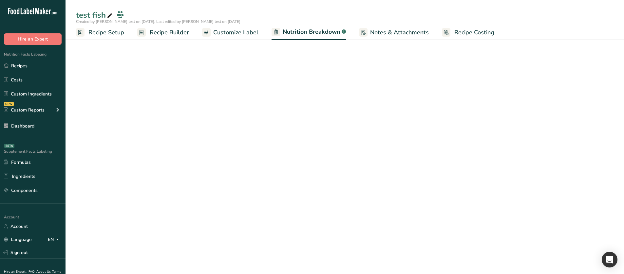
select select "Calories"
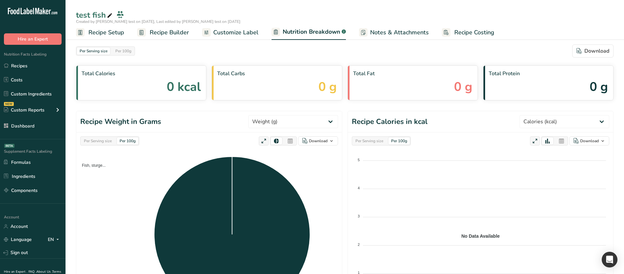
click at [95, 143] on div "Per Serving size" at bounding box center [97, 141] width 33 height 7
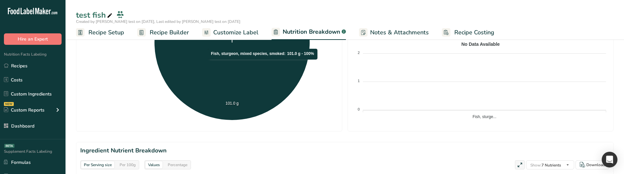
scroll to position [197, 0]
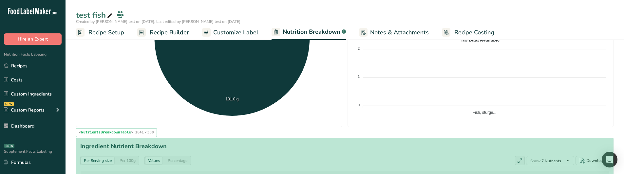
click at [267, 147] on h2 "Ingredient Nutrient Breakdown" at bounding box center [344, 146] width 529 height 9
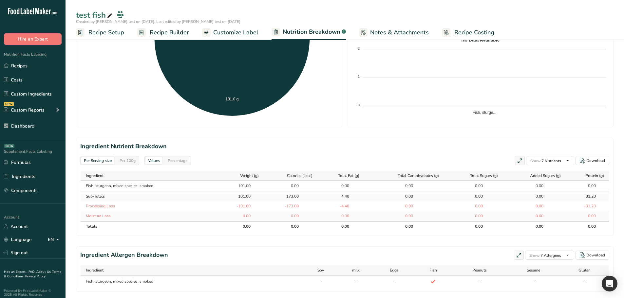
select select "Calories"
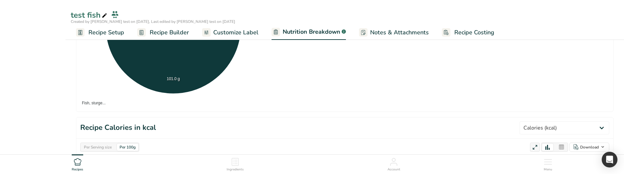
select select "Calories"
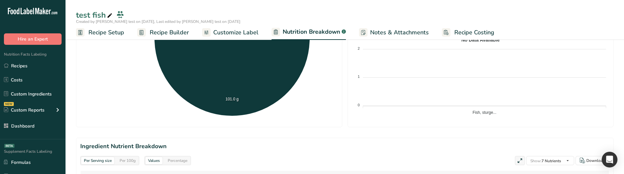
scroll to position [295, 0]
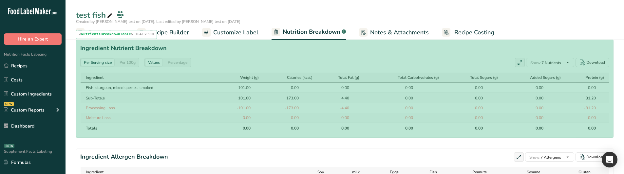
click at [255, 67] on section "Ingredient Nutrient Breakdown Per Serving size Per 100g Values Percentage Show:…" at bounding box center [345, 89] width 538 height 98
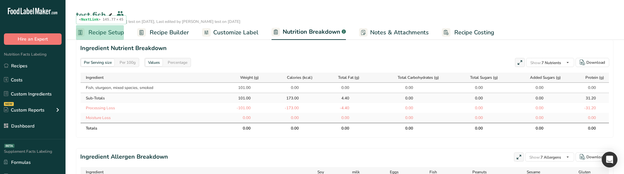
click at [105, 34] on span "Recipe Setup" at bounding box center [106, 32] width 36 height 9
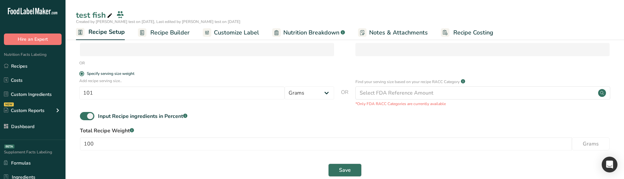
scroll to position [89, 0]
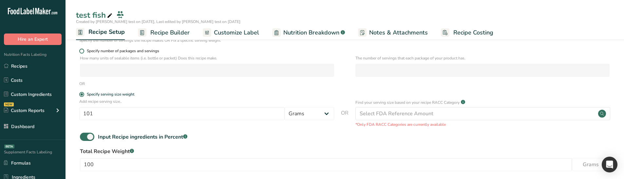
click at [102, 49] on span "Specify number of packages and servings" at bounding box center [121, 50] width 75 height 5
click at [84, 49] on input "Specify number of packages and servings" at bounding box center [81, 51] width 4 height 4
radio input "true"
radio input "false"
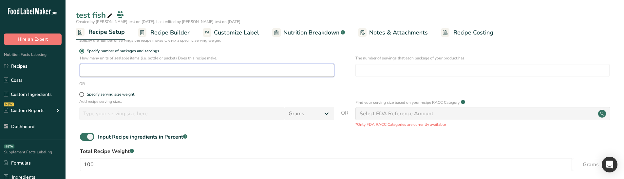
click at [121, 76] on input "number" at bounding box center [207, 70] width 254 height 13
type input "1"
click at [383, 76] on input "number" at bounding box center [482, 70] width 254 height 13
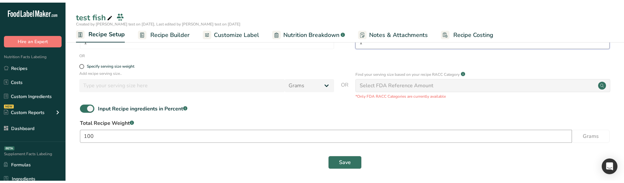
scroll to position [122, 0]
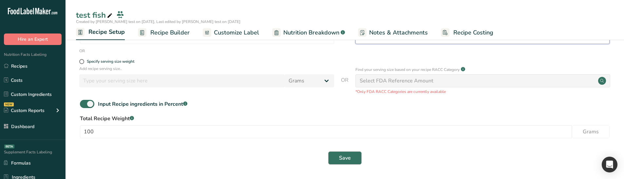
type input "1"
click at [341, 153] on button "Save" at bounding box center [344, 157] width 33 height 13
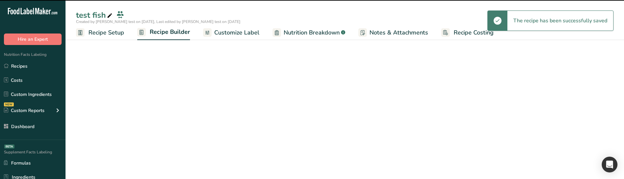
click at [321, 30] on span "Nutrition Breakdown" at bounding box center [312, 32] width 56 height 9
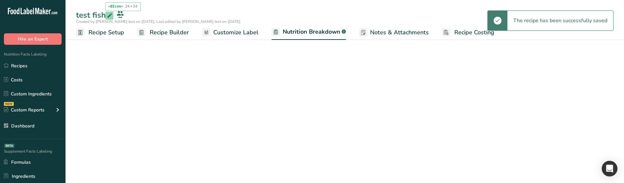
select select "Calories"
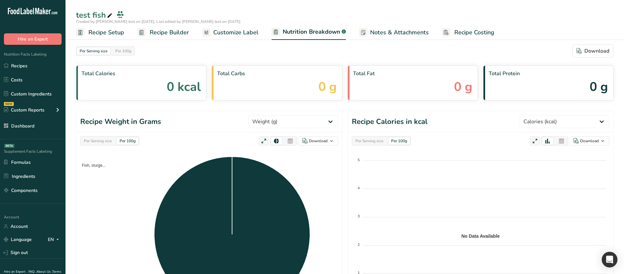
click at [103, 140] on div "Per Serving size" at bounding box center [97, 141] width 33 height 7
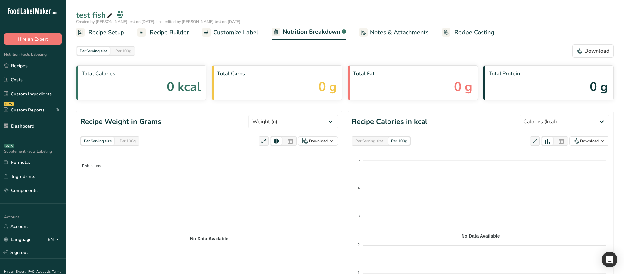
click at [133, 139] on div "Per 100g" at bounding box center [127, 141] width 21 height 7
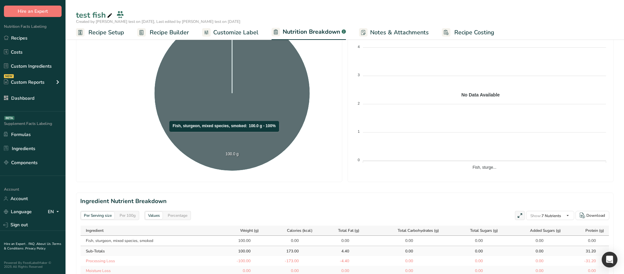
scroll to position [164, 0]
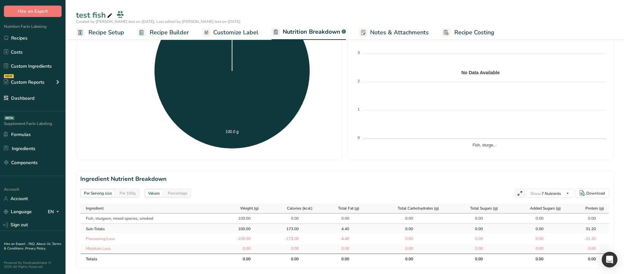
click at [129, 193] on div "Per 100g" at bounding box center [127, 193] width 21 height 7
click at [104, 191] on div "Per Serving size" at bounding box center [97, 193] width 33 height 7
click at [119, 191] on div "Per 100g" at bounding box center [127, 193] width 21 height 7
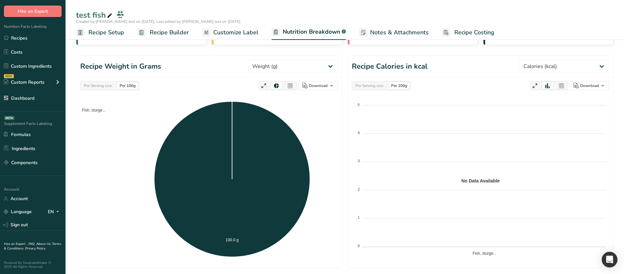
scroll to position [0, 0]
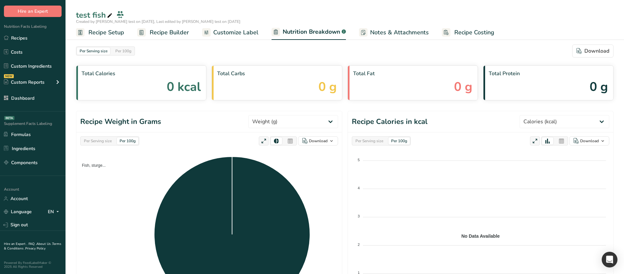
click at [114, 34] on span "Recipe Setup" at bounding box center [106, 32] width 36 height 9
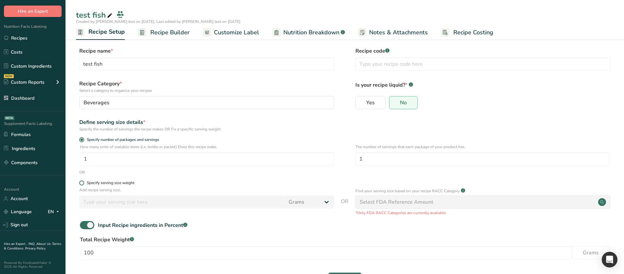
click at [102, 183] on div "Specify serving size weight" at bounding box center [110, 183] width 47 height 5
click at [84, 183] on input "Specify serving size weight" at bounding box center [81, 183] width 4 height 4
radio input "true"
radio input "false"
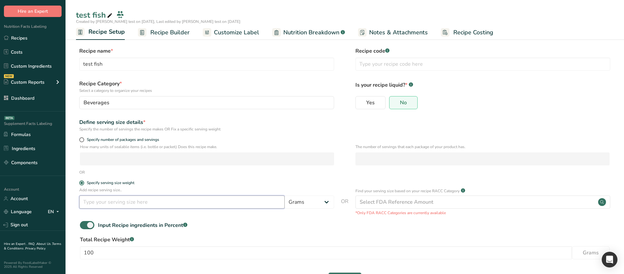
click at [105, 197] on input "number" at bounding box center [181, 202] width 205 height 13
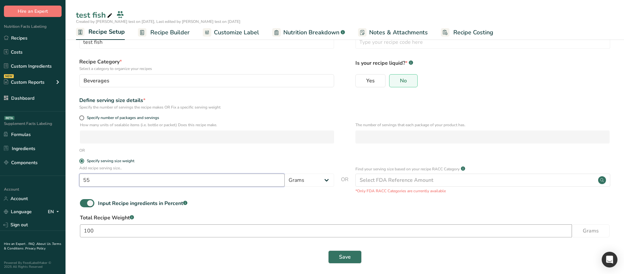
scroll to position [26, 0]
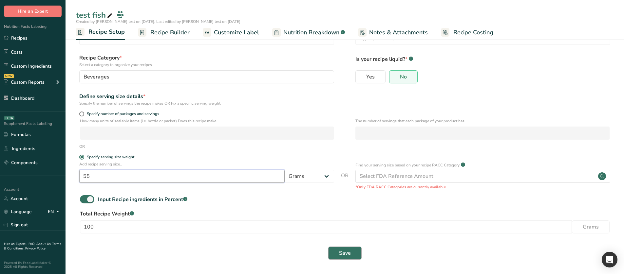
type input "55"
click at [338, 247] on button "Save" at bounding box center [344, 253] width 33 height 13
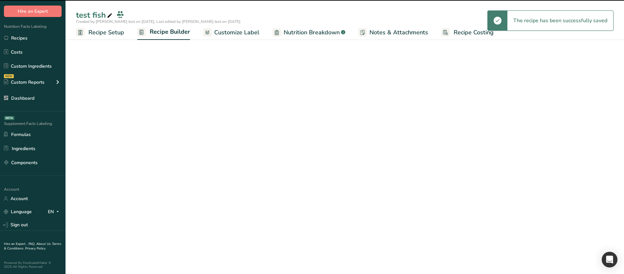
click at [288, 34] on span "Nutrition Breakdown" at bounding box center [312, 32] width 56 height 9
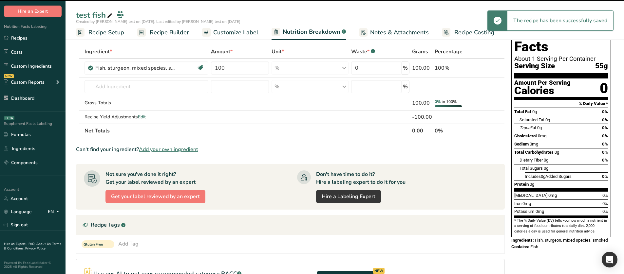
select select "Calories"
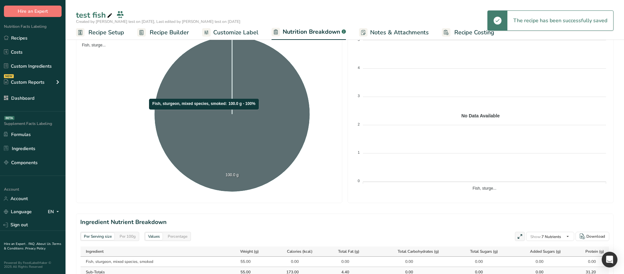
scroll to position [98, 0]
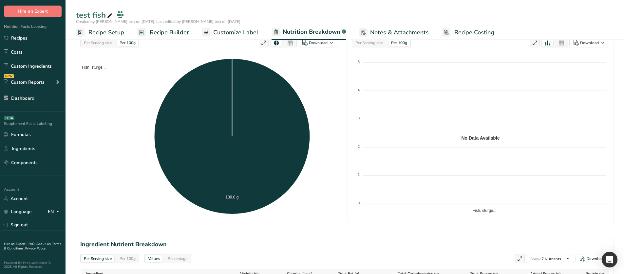
click at [104, 46] on div "Per Serving size" at bounding box center [97, 42] width 33 height 7
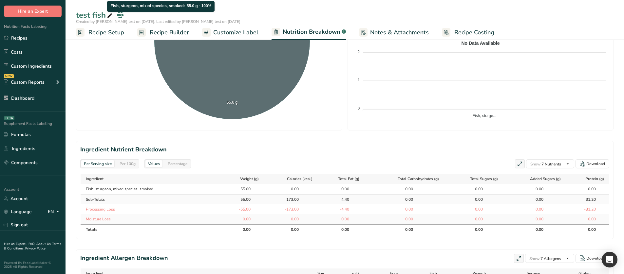
scroll to position [197, 0]
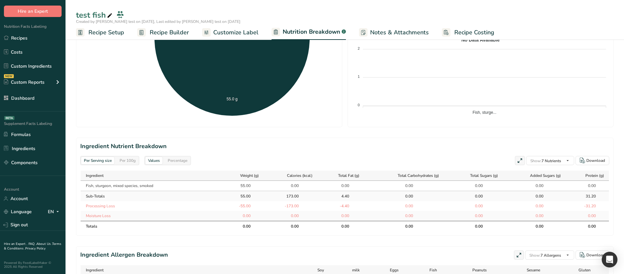
click at [129, 161] on div "Per 100g" at bounding box center [127, 160] width 21 height 7
